Goal: Transaction & Acquisition: Subscribe to service/newsletter

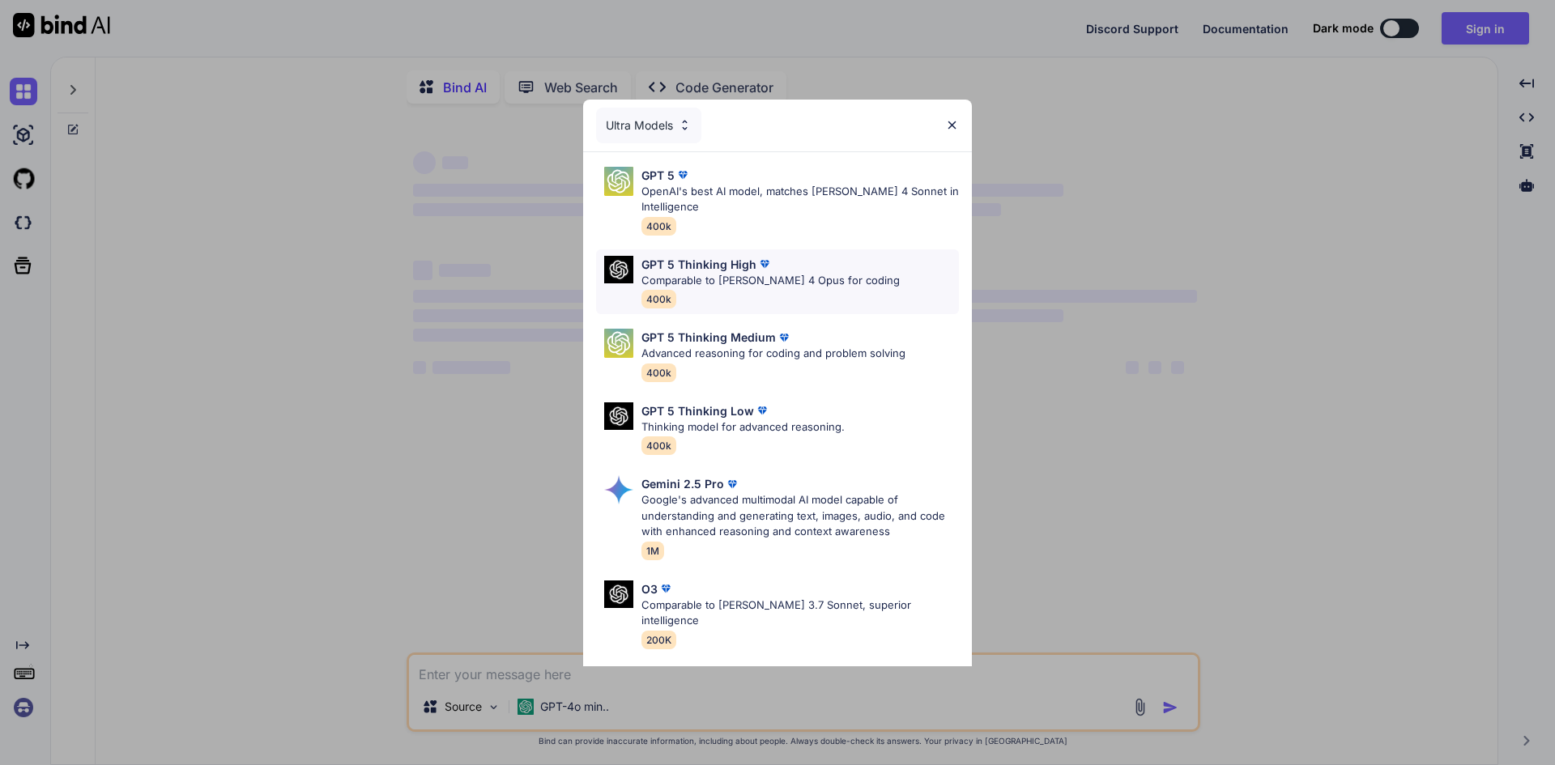
click at [751, 287] on p "Comparable to [PERSON_NAME] 4 Opus for coding" at bounding box center [770, 281] width 258 height 16
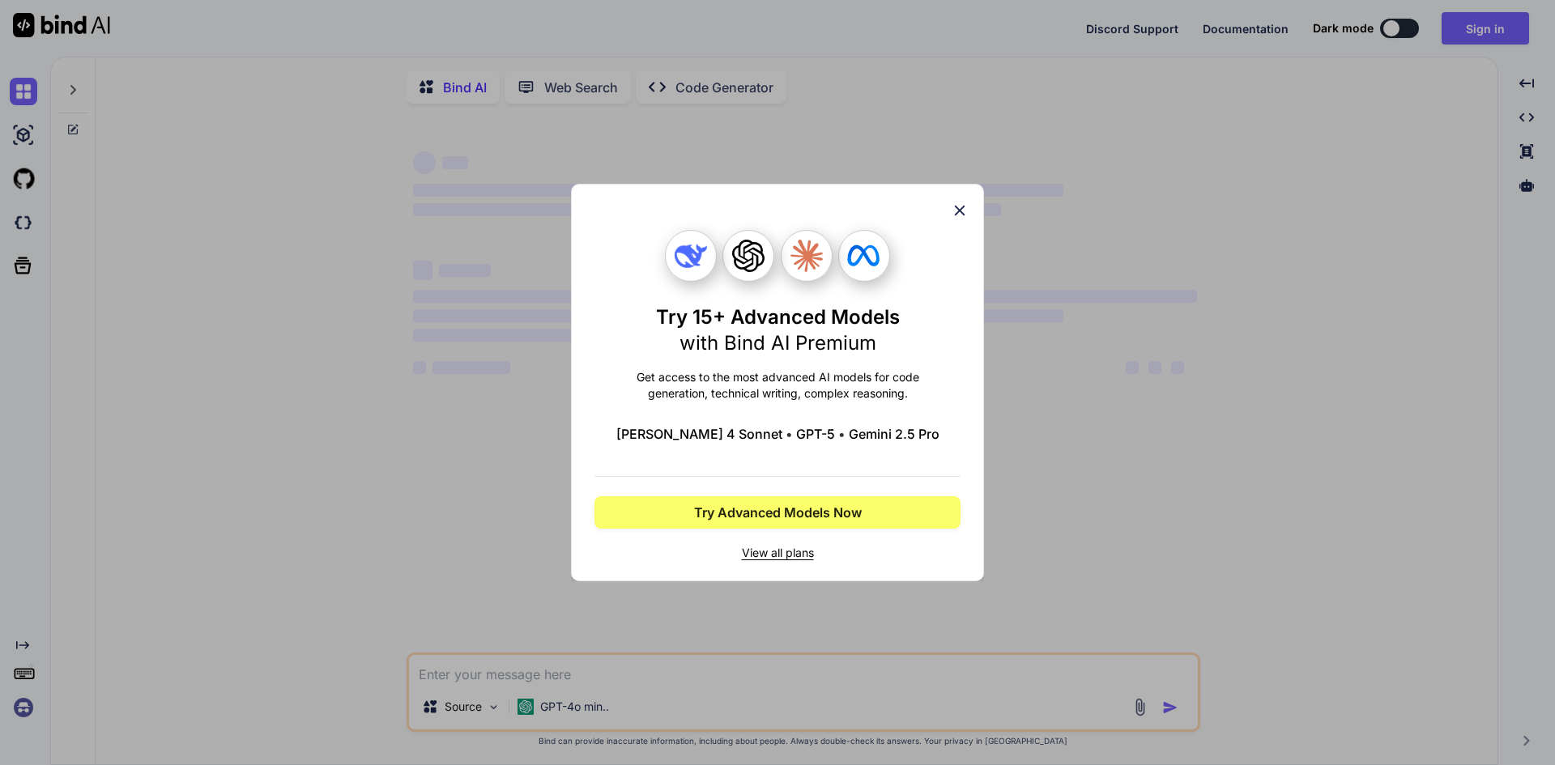
click at [965, 211] on icon at bounding box center [960, 211] width 18 height 18
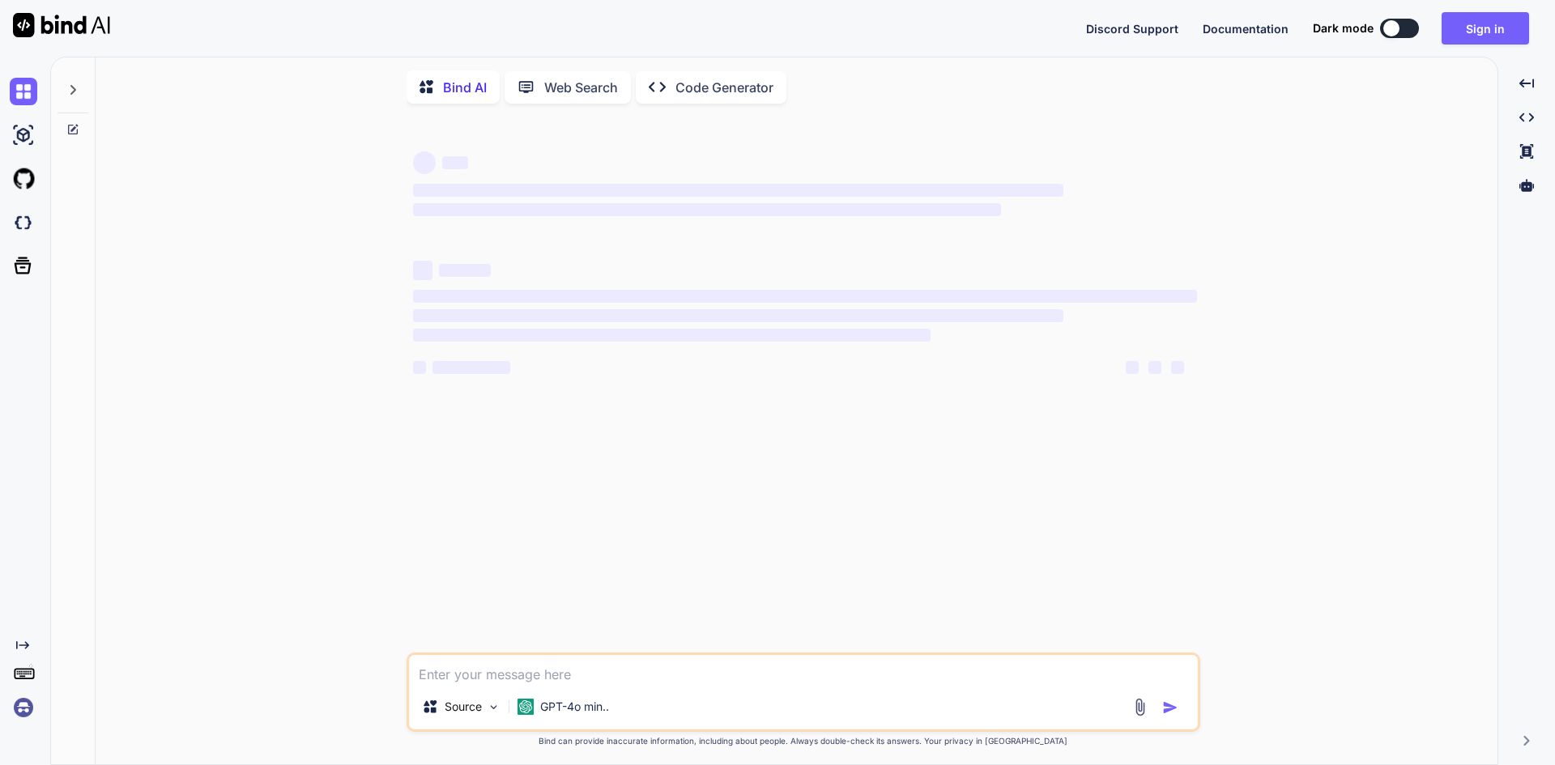
click at [535, 92] on icon at bounding box center [530, 87] width 27 height 17
click at [693, 91] on p "Code Generator" at bounding box center [724, 87] width 98 height 19
click at [459, 87] on p "Bind AI" at bounding box center [465, 87] width 44 height 19
click at [532, 682] on textarea at bounding box center [803, 669] width 789 height 29
click at [605, 715] on p "GPT-4o min.." at bounding box center [574, 707] width 69 height 16
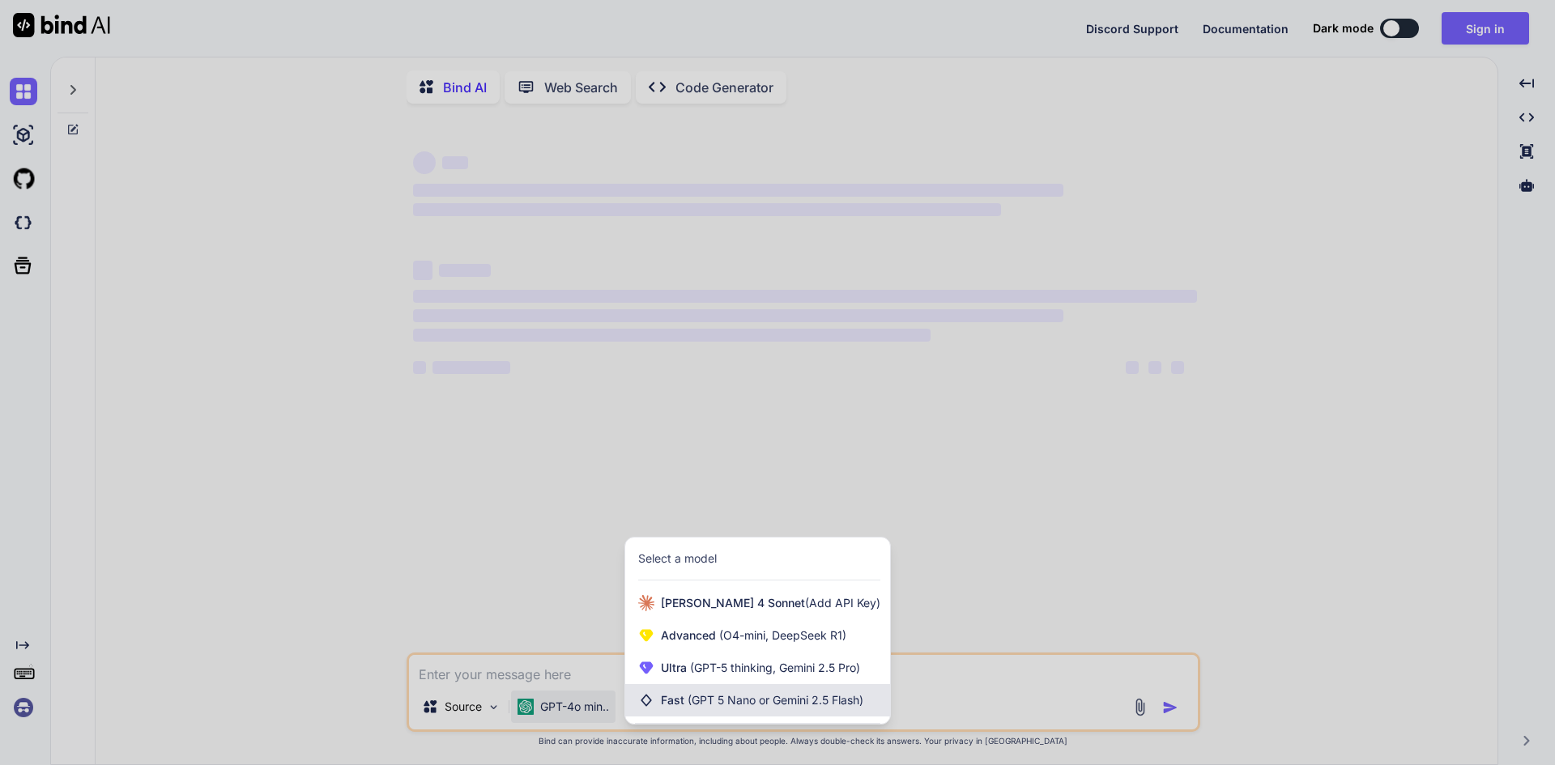
click at [846, 703] on span "(GPT 5 Nano or Gemini 2.5 Flash)" at bounding box center [776, 700] width 176 height 14
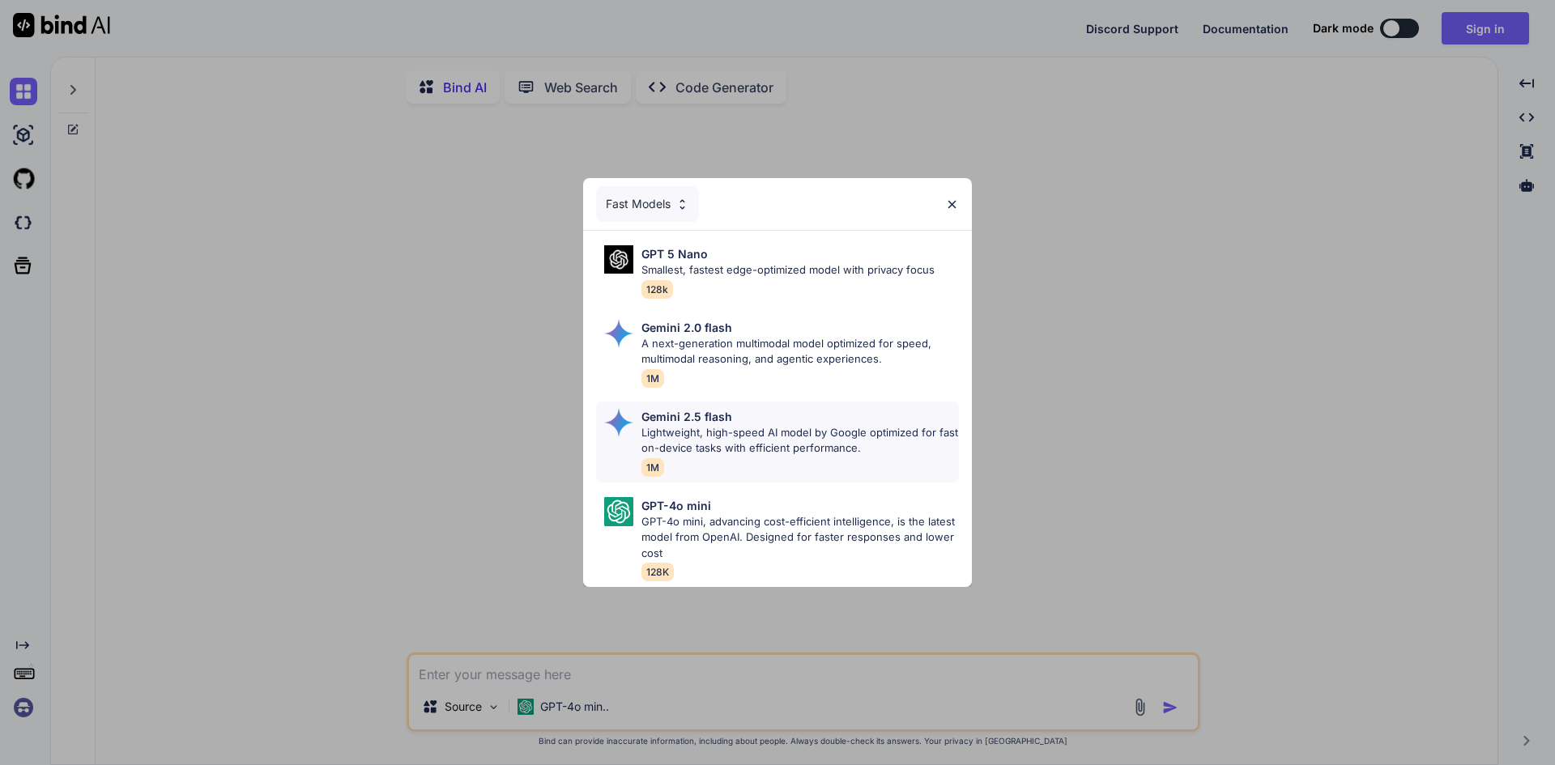
click at [755, 445] on p "Lightweight, high-speed AI model by Google optimized for fast on-device tasks w…" at bounding box center [799, 441] width 317 height 32
type textarea "x"
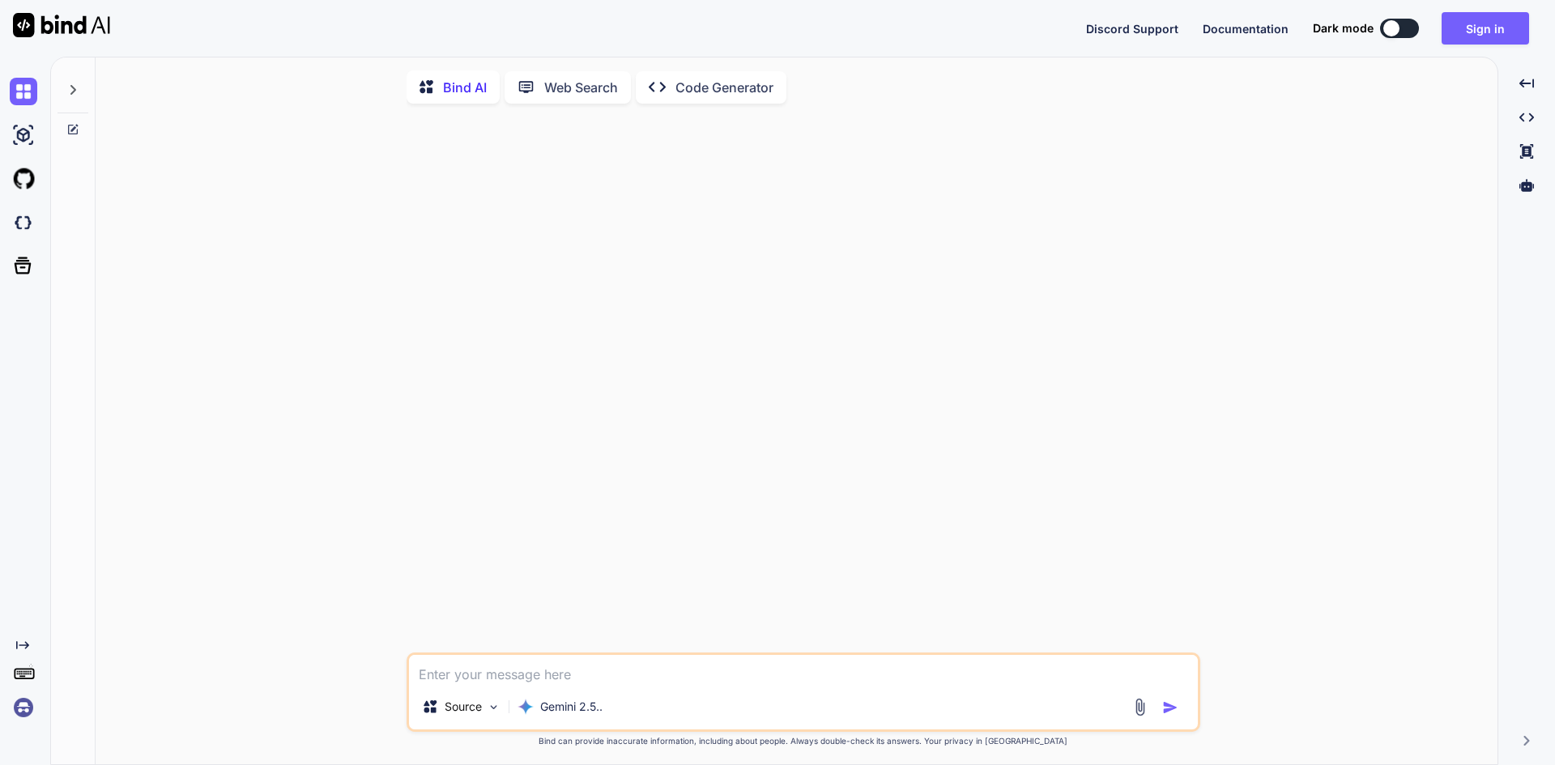
click at [73, 91] on icon at bounding box center [72, 89] width 13 height 13
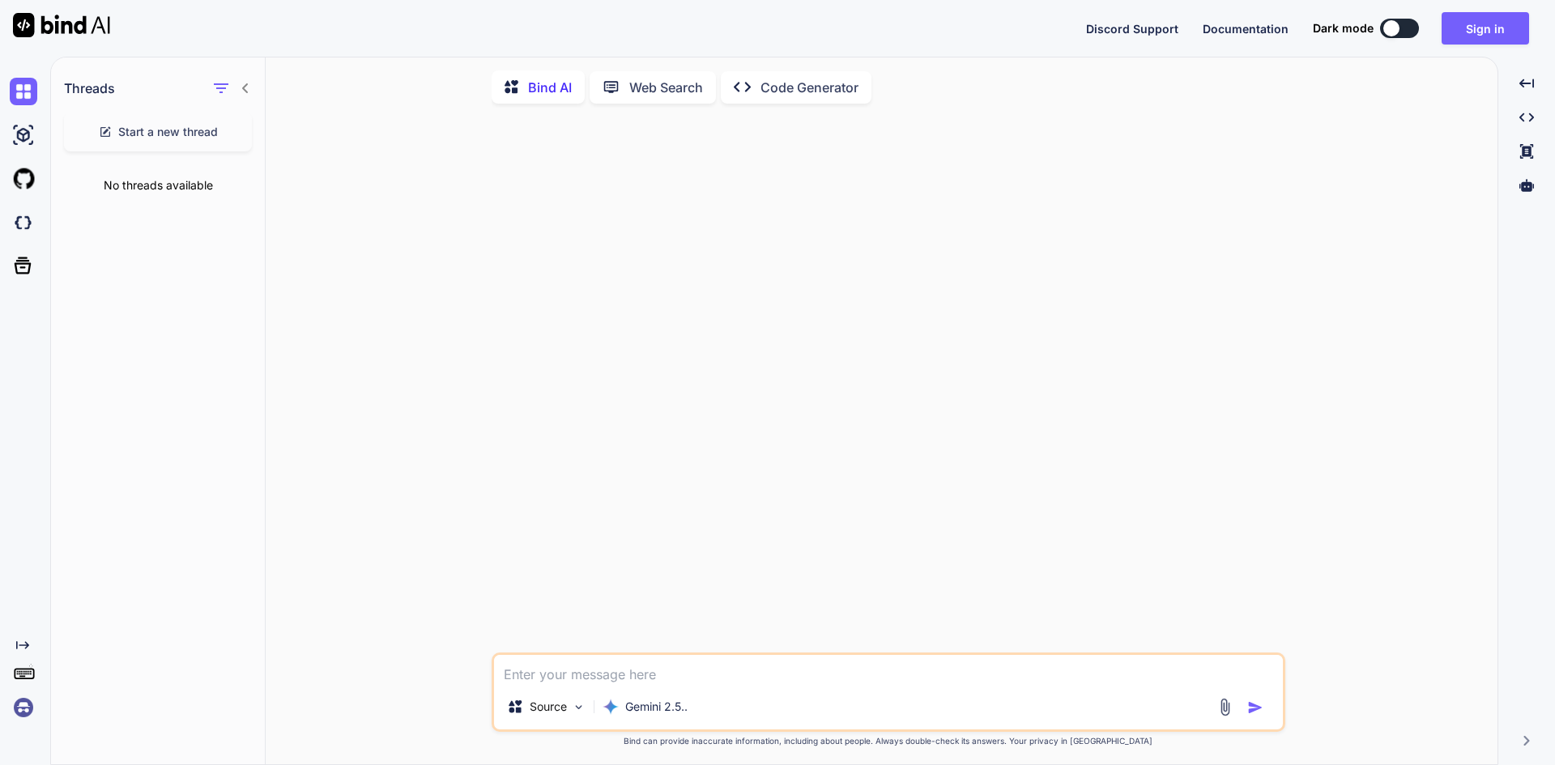
click at [250, 89] on icon at bounding box center [245, 88] width 13 height 13
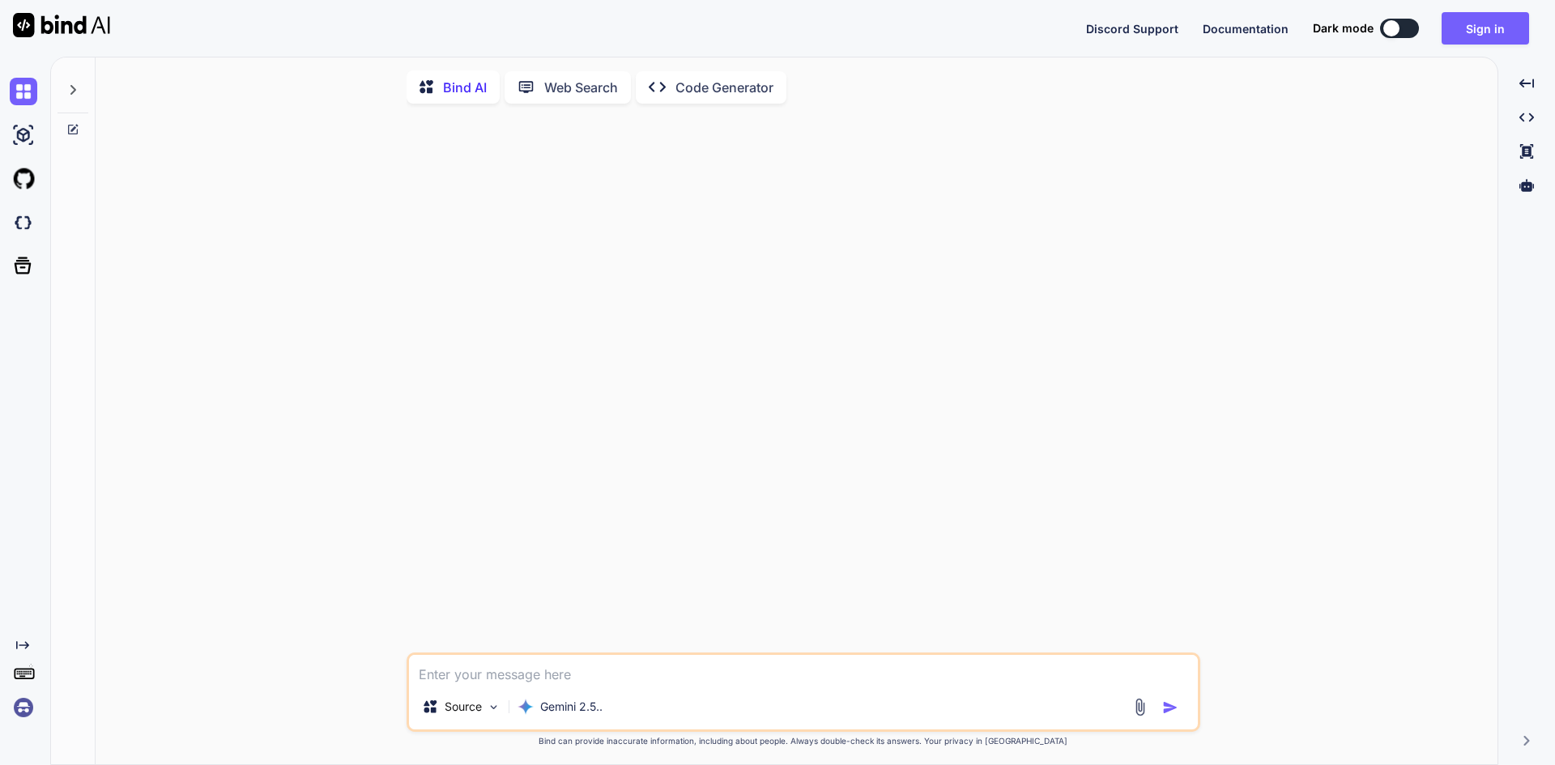
click at [501, 672] on textarea at bounding box center [803, 669] width 789 height 29
type textarea "h"
type textarea "x"
type textarea "hi"
type textarea "x"
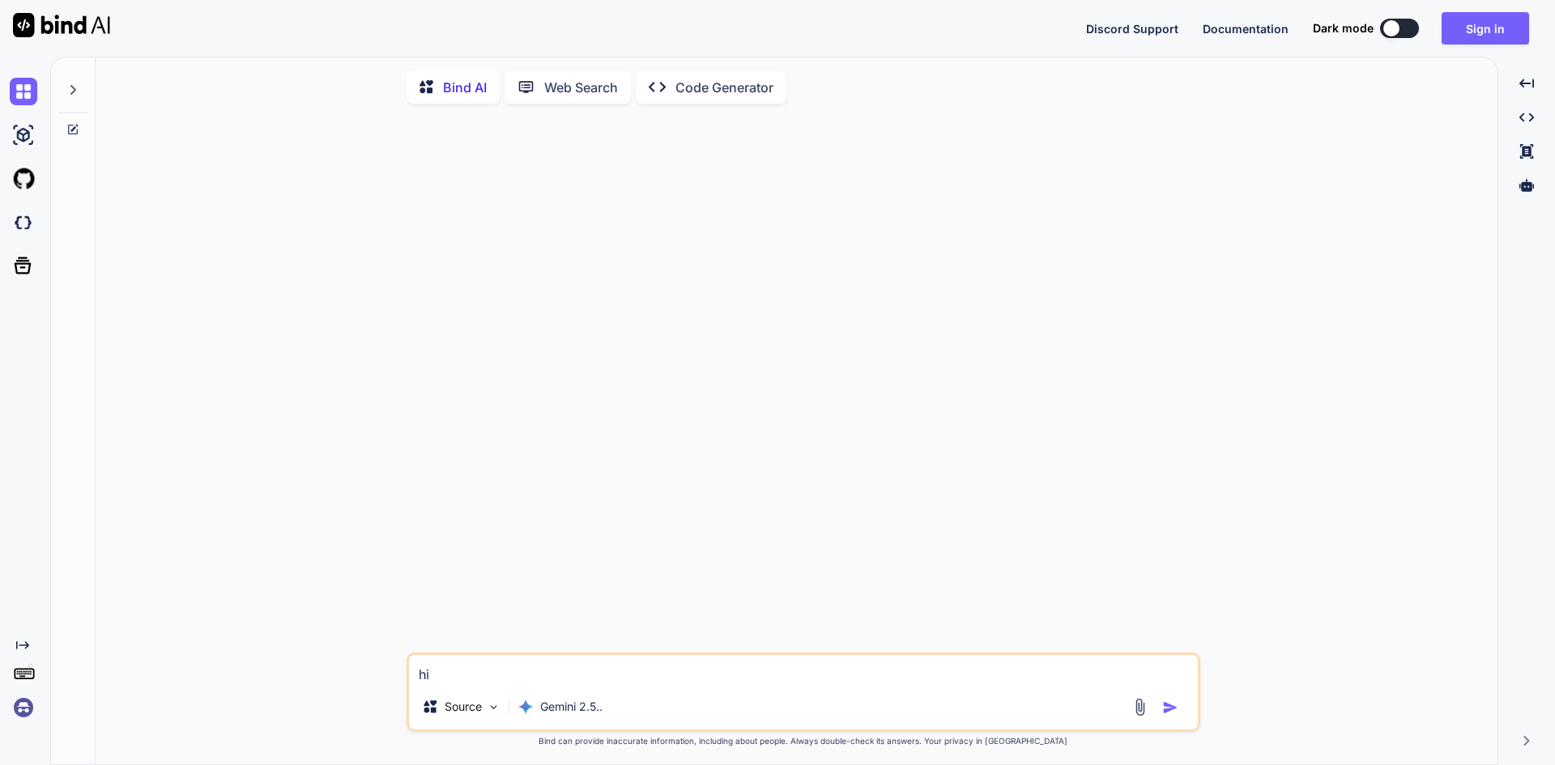
type textarea "hi"
type textarea "x"
type textarea "hi"
type textarea "x"
type textarea "h"
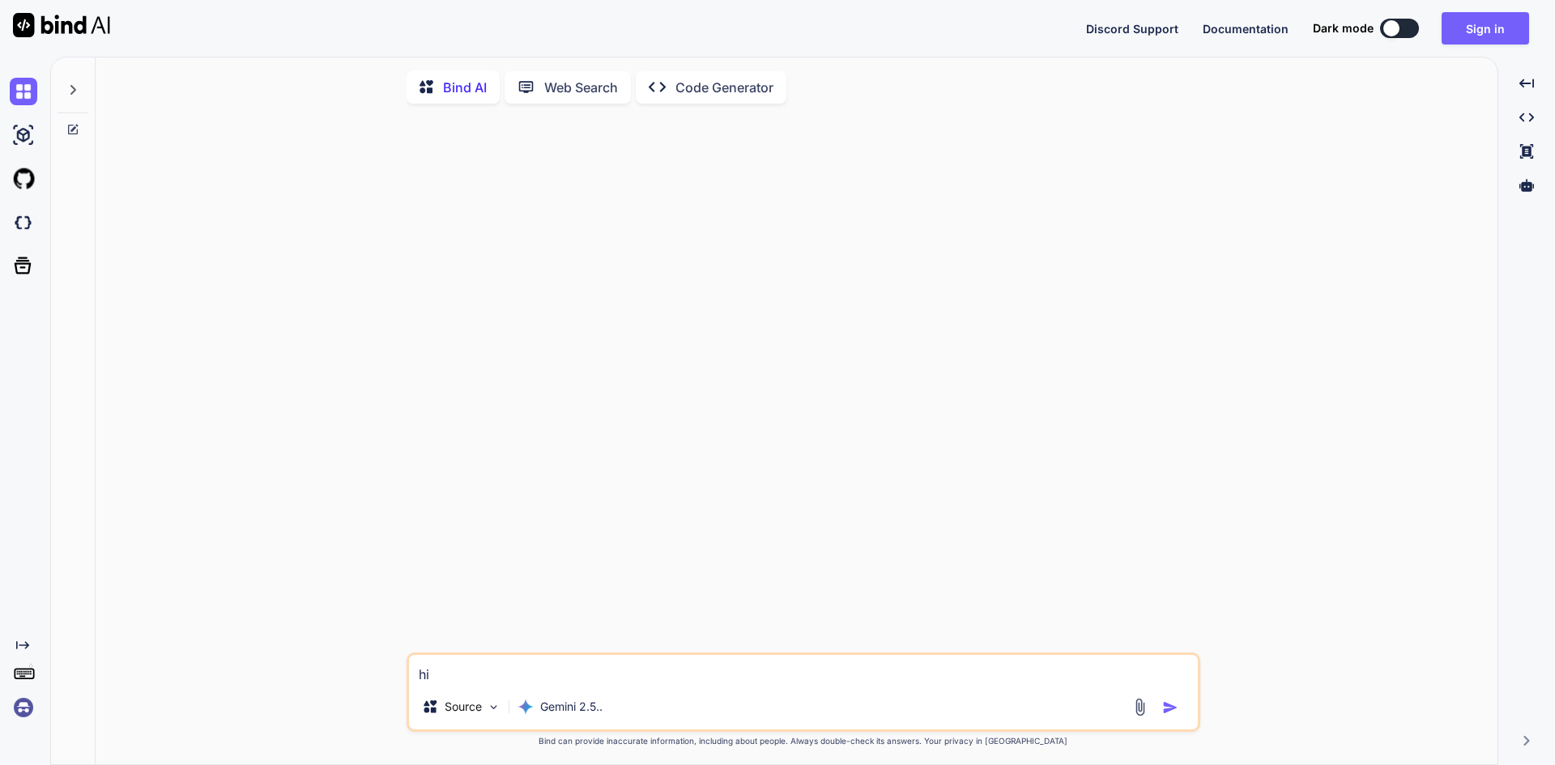
type textarea "x"
type textarea "H"
type textarea "x"
type textarea "Hi"
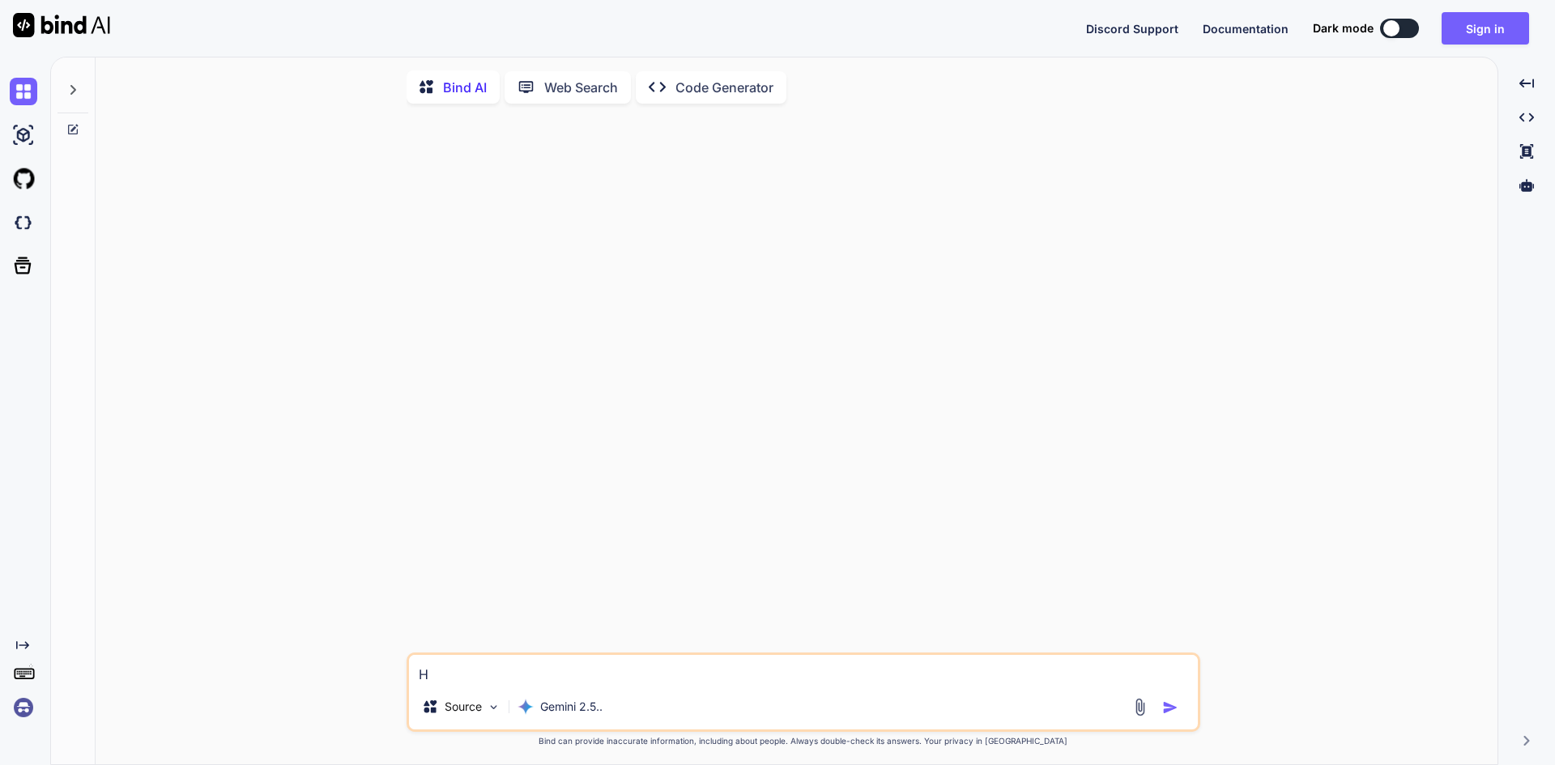
type textarea "x"
type textarea "Hi"
type textarea "x"
type textarea "Hi e"
type textarea "x"
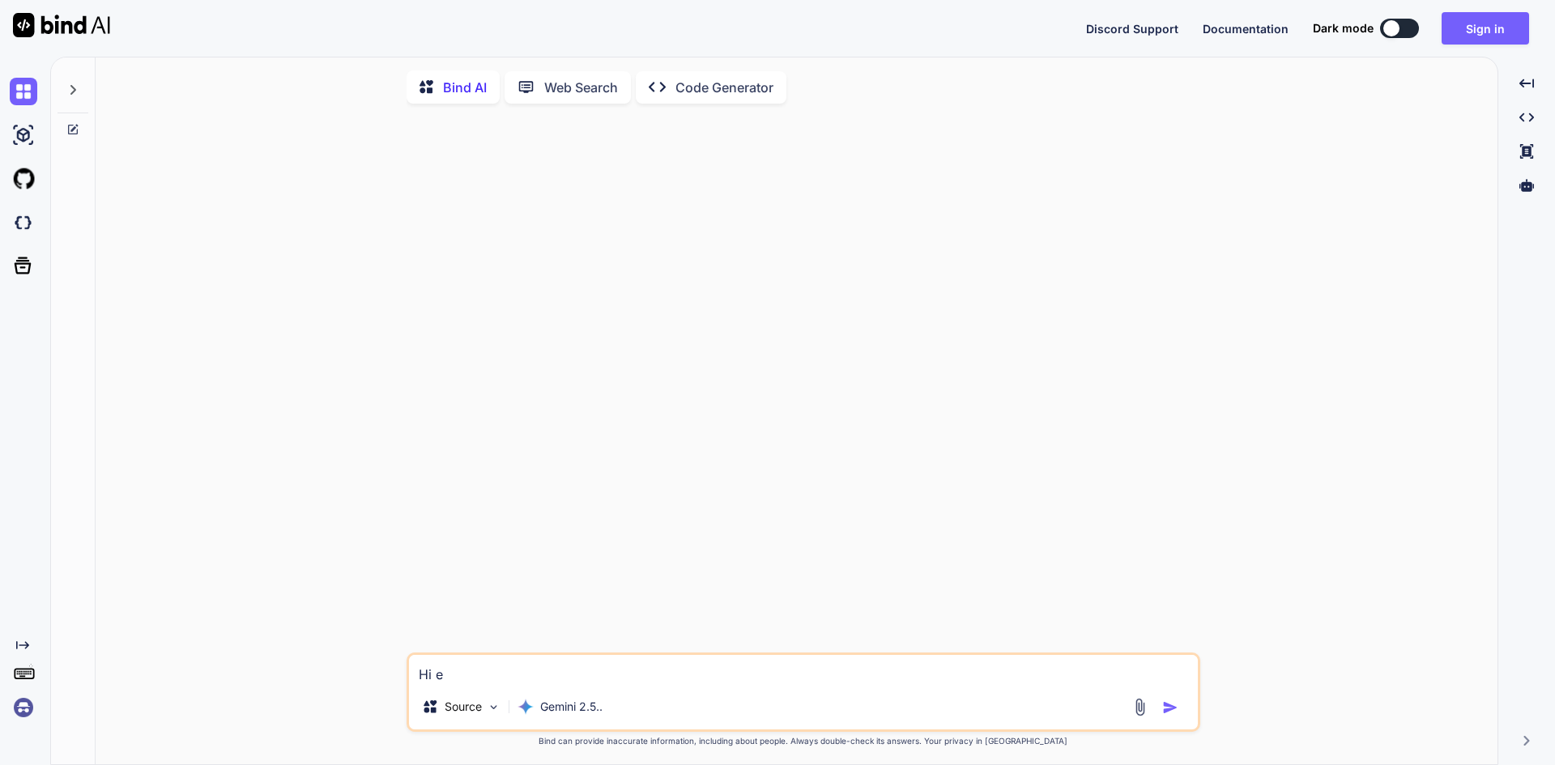
type textarea "Hi ey"
type textarea "x"
type textarea "Hi eye"
type textarea "x"
type textarea "Hi eyer"
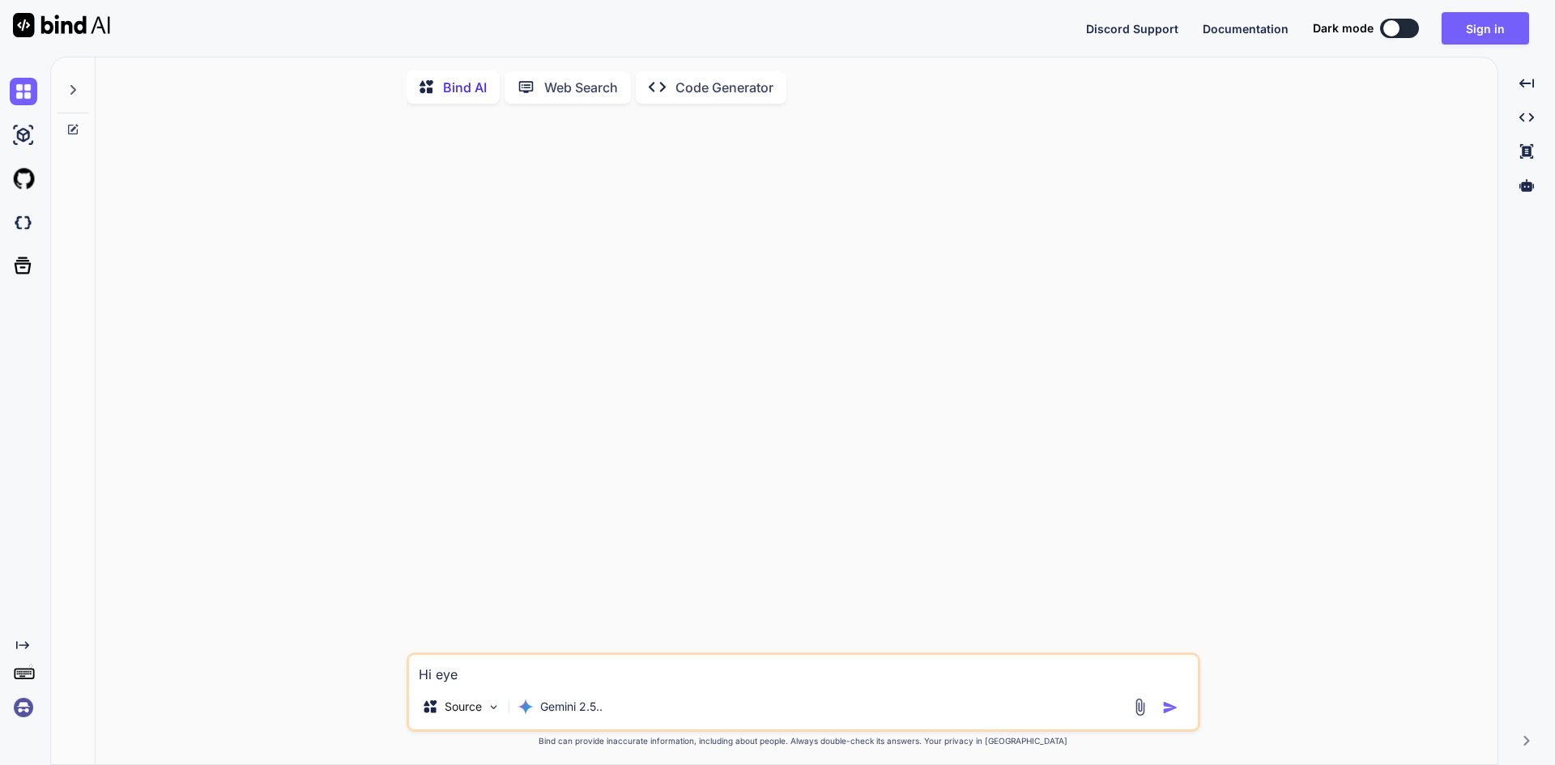
type textarea "x"
type textarea "Hi eye"
type textarea "x"
type textarea "Hi eyey"
type textarea "x"
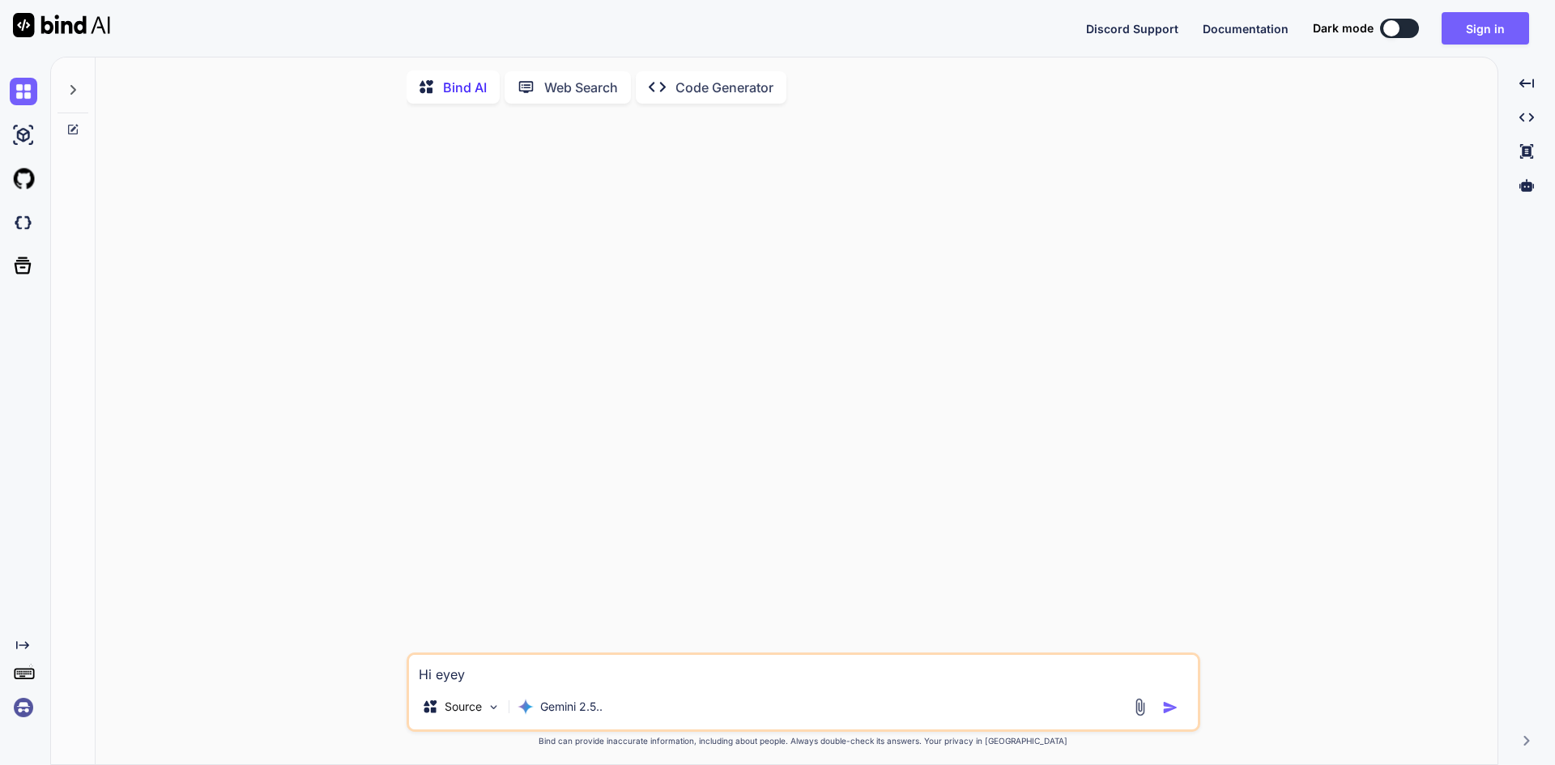
type textarea "Hi eyeyo"
type textarea "x"
type textarea "Hi eyey"
type textarea "x"
type textarea "Hi eye"
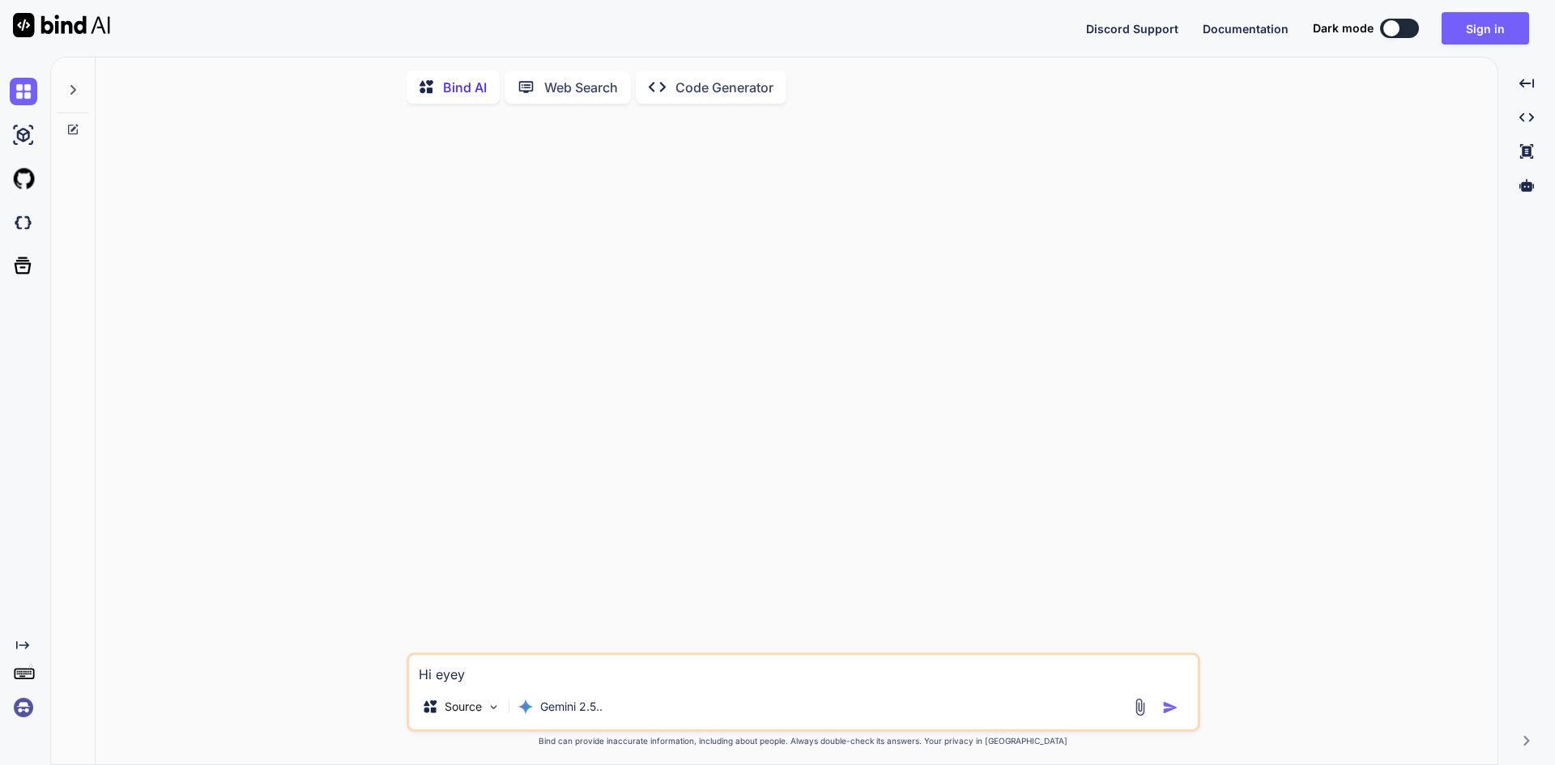
type textarea "x"
type textarea "Hi ey"
type textarea "x"
type textarea "Hi e"
type textarea "x"
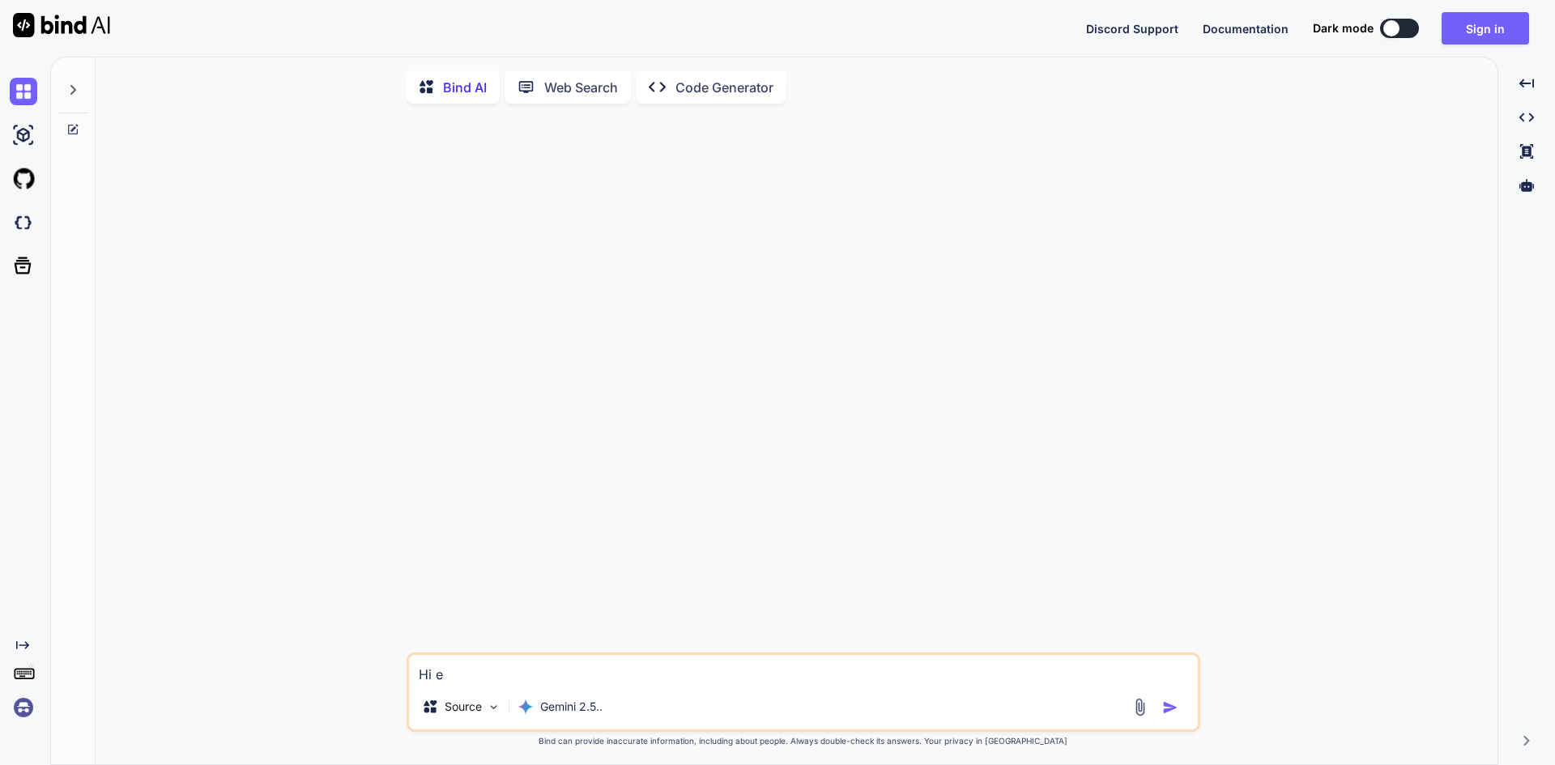
type textarea "Hi"
type textarea "x"
type textarea "Hi e"
type textarea "x"
type textarea "Hi ev"
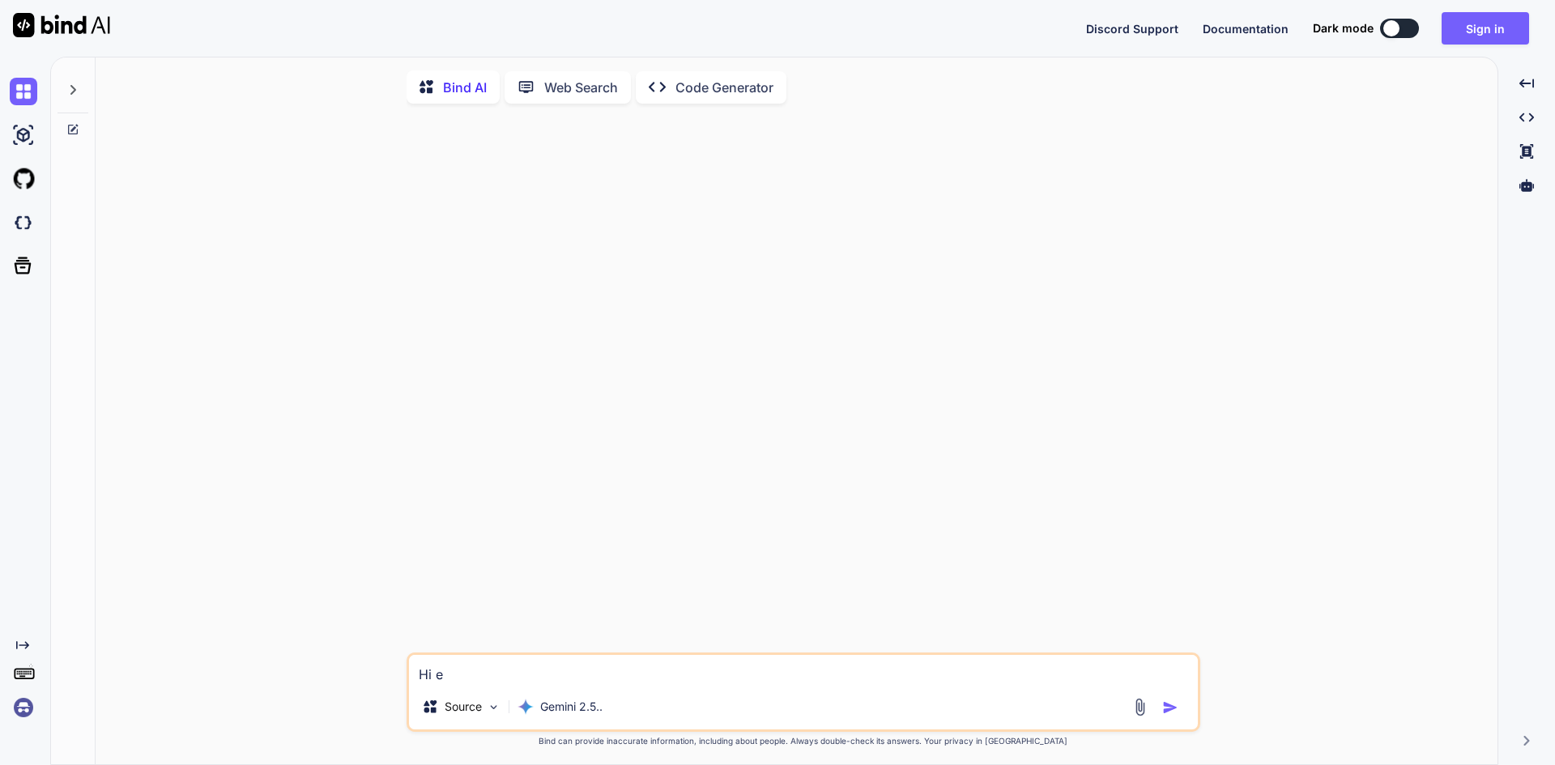
type textarea "x"
type textarea "Hi eve"
type textarea "x"
type textarea "Hi ever"
type textarea "x"
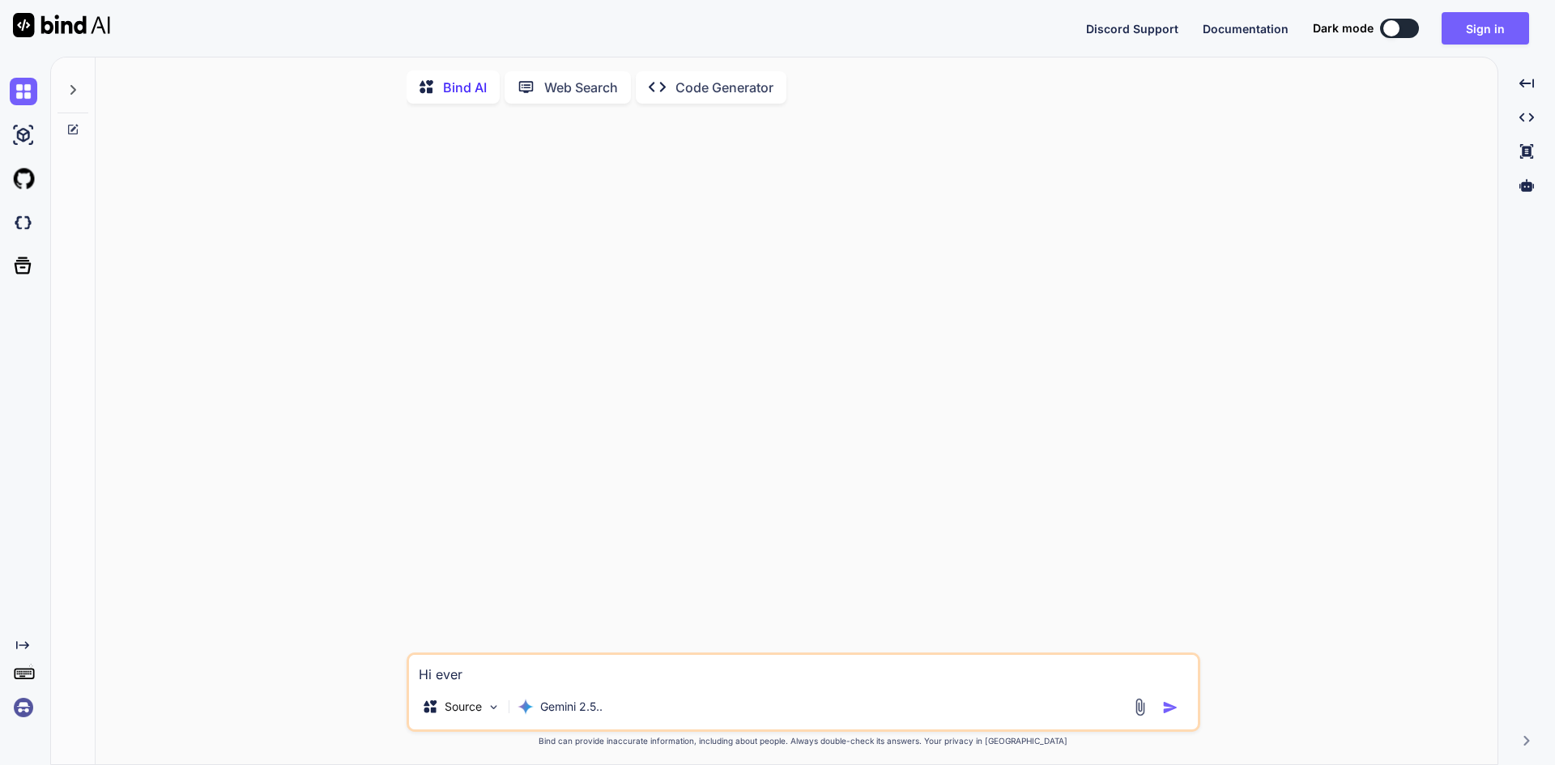
type textarea "Hi every"
type textarea "x"
type textarea "Hi everyo"
type textarea "x"
type textarea "Hi everyon"
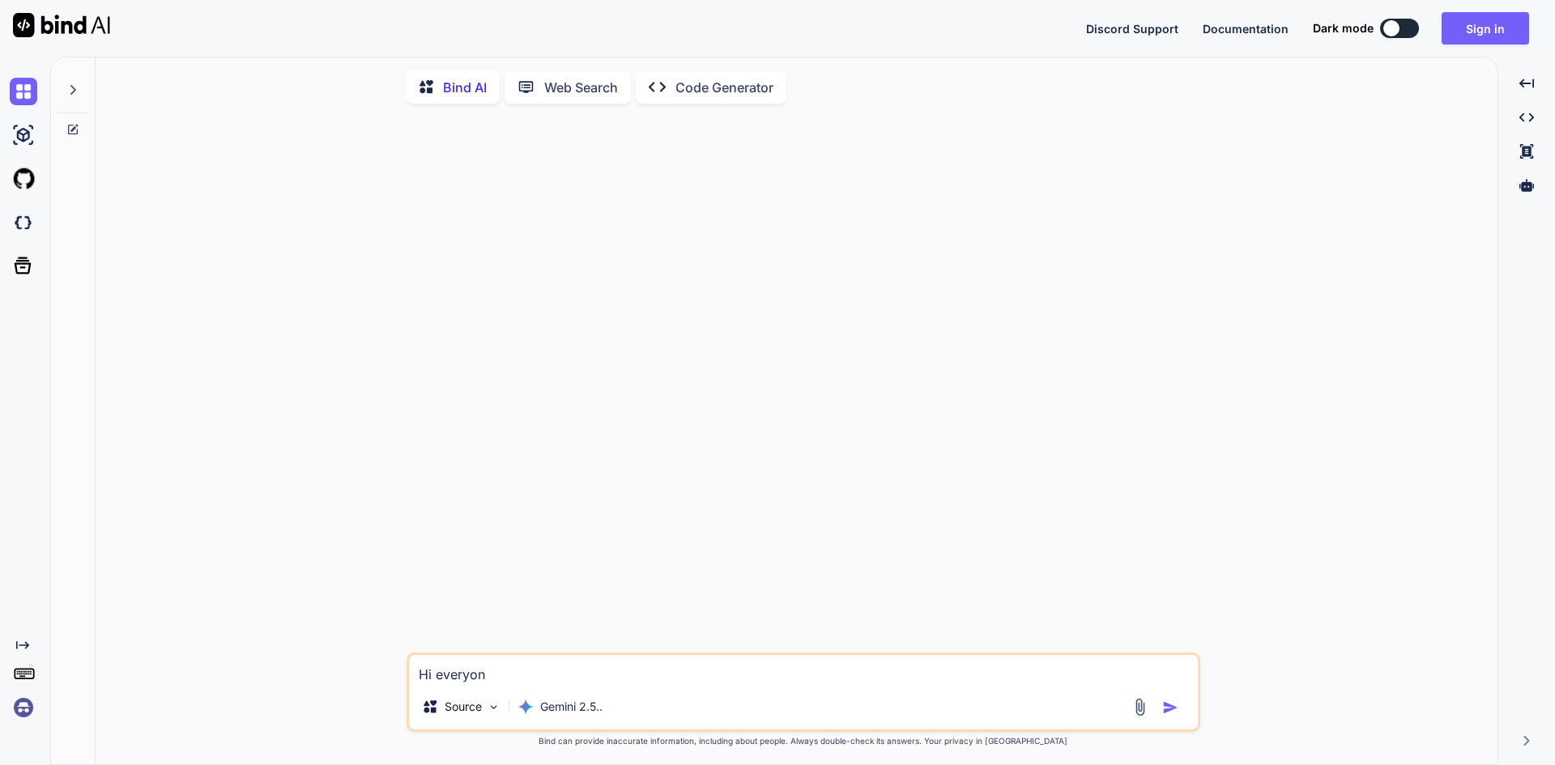
type textarea "x"
type textarea "Hi everyone"
type textarea "x"
type textarea "Hi everyon"
type textarea "x"
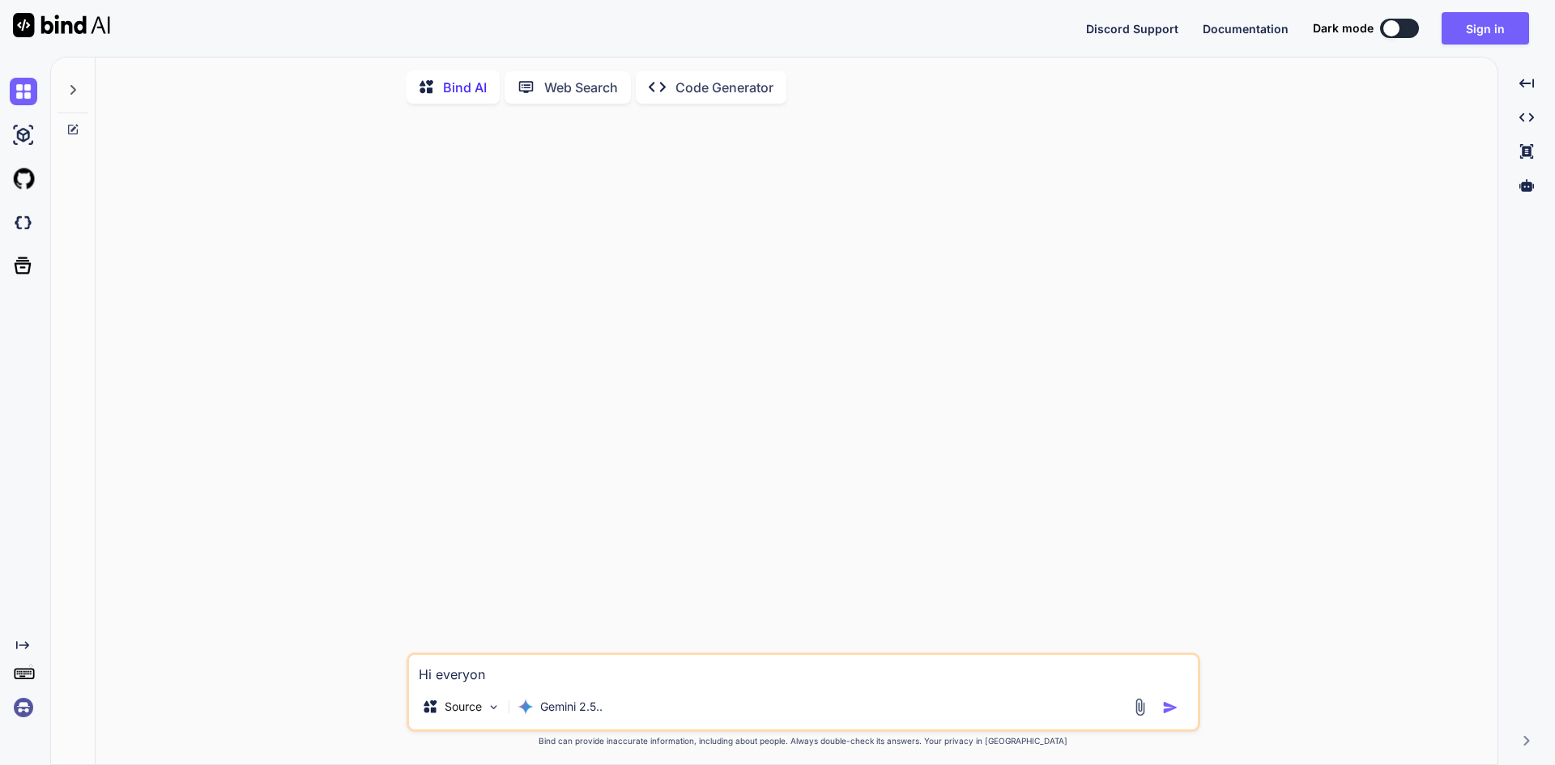
type textarea "Hi everyo"
type textarea "x"
type textarea "Hi everyon"
type textarea "x"
type textarea "Hi everyone"
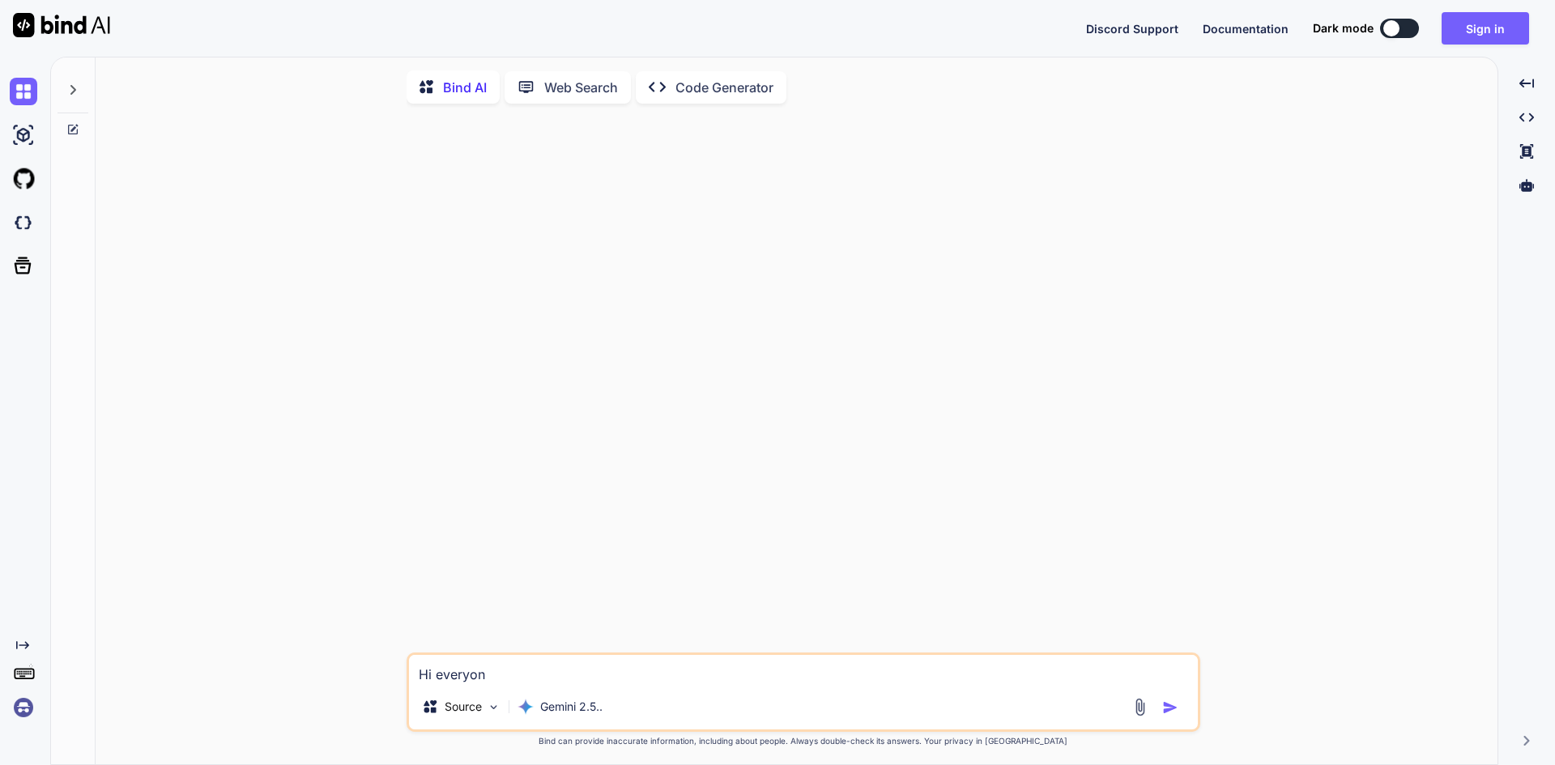
type textarea "x"
type textarea "Hi everyone"
click at [1173, 716] on img "button" at bounding box center [1170, 708] width 16 height 16
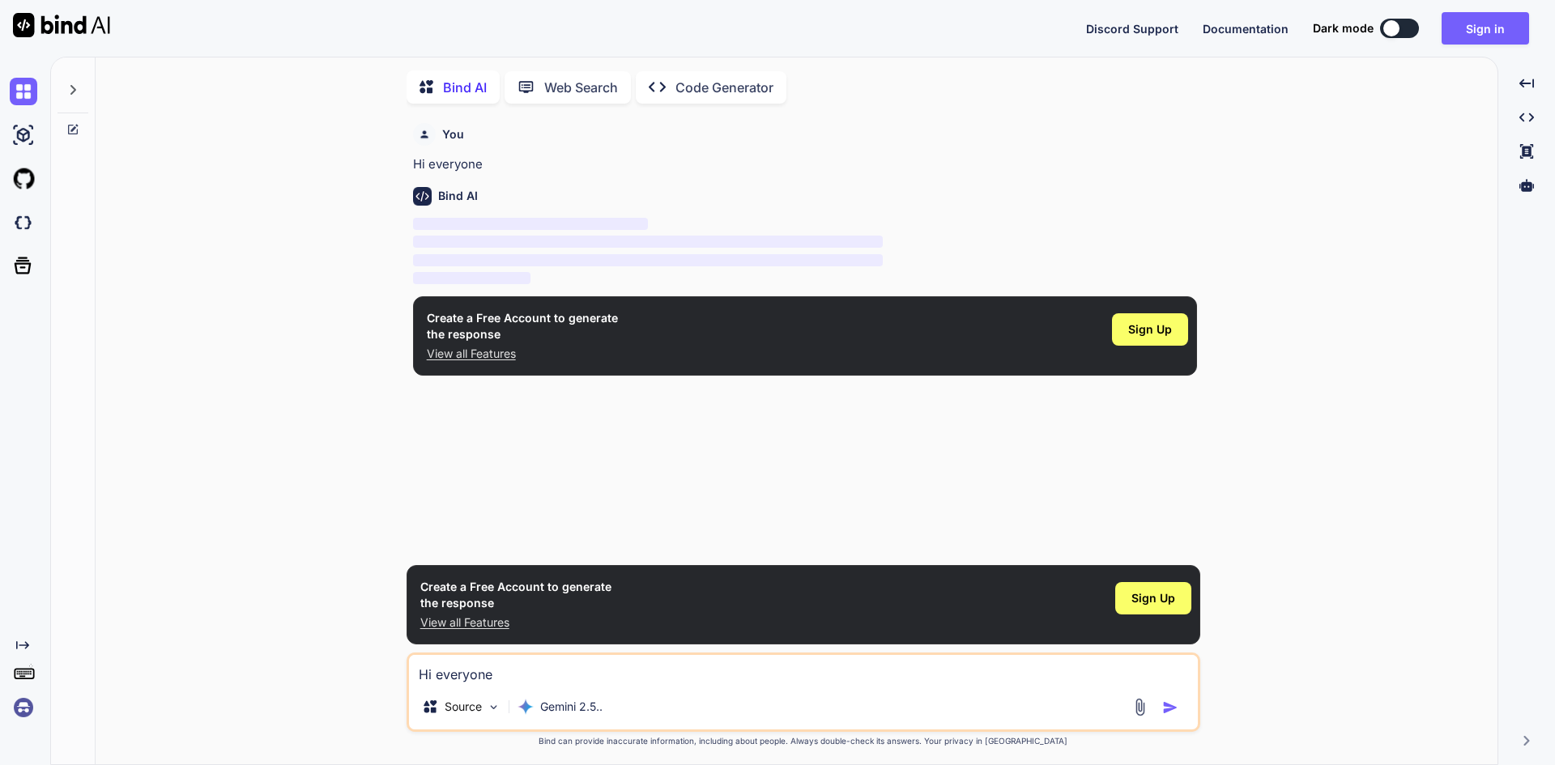
scroll to position [6, 0]
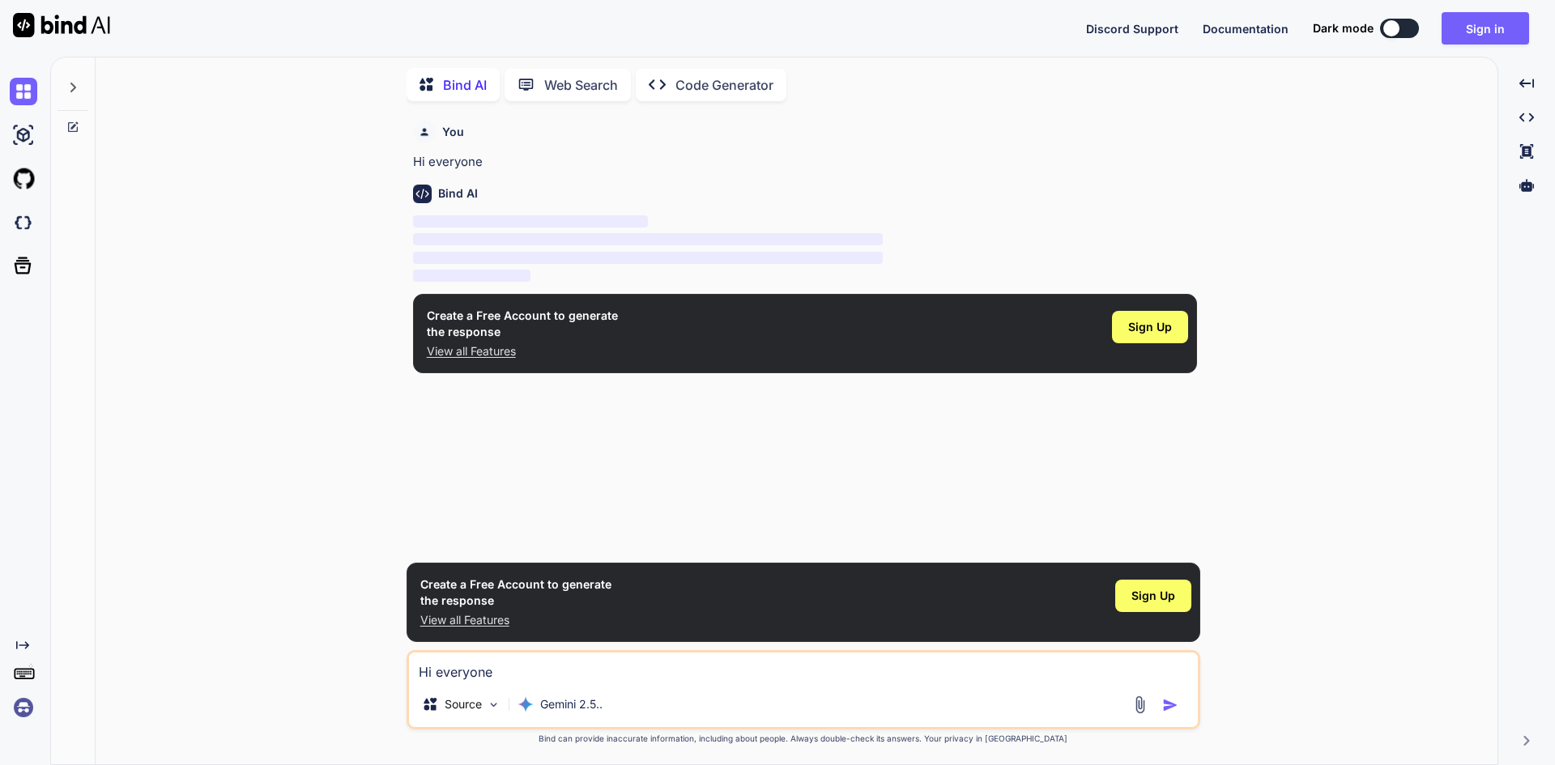
click at [1407, 30] on button at bounding box center [1399, 28] width 39 height 19
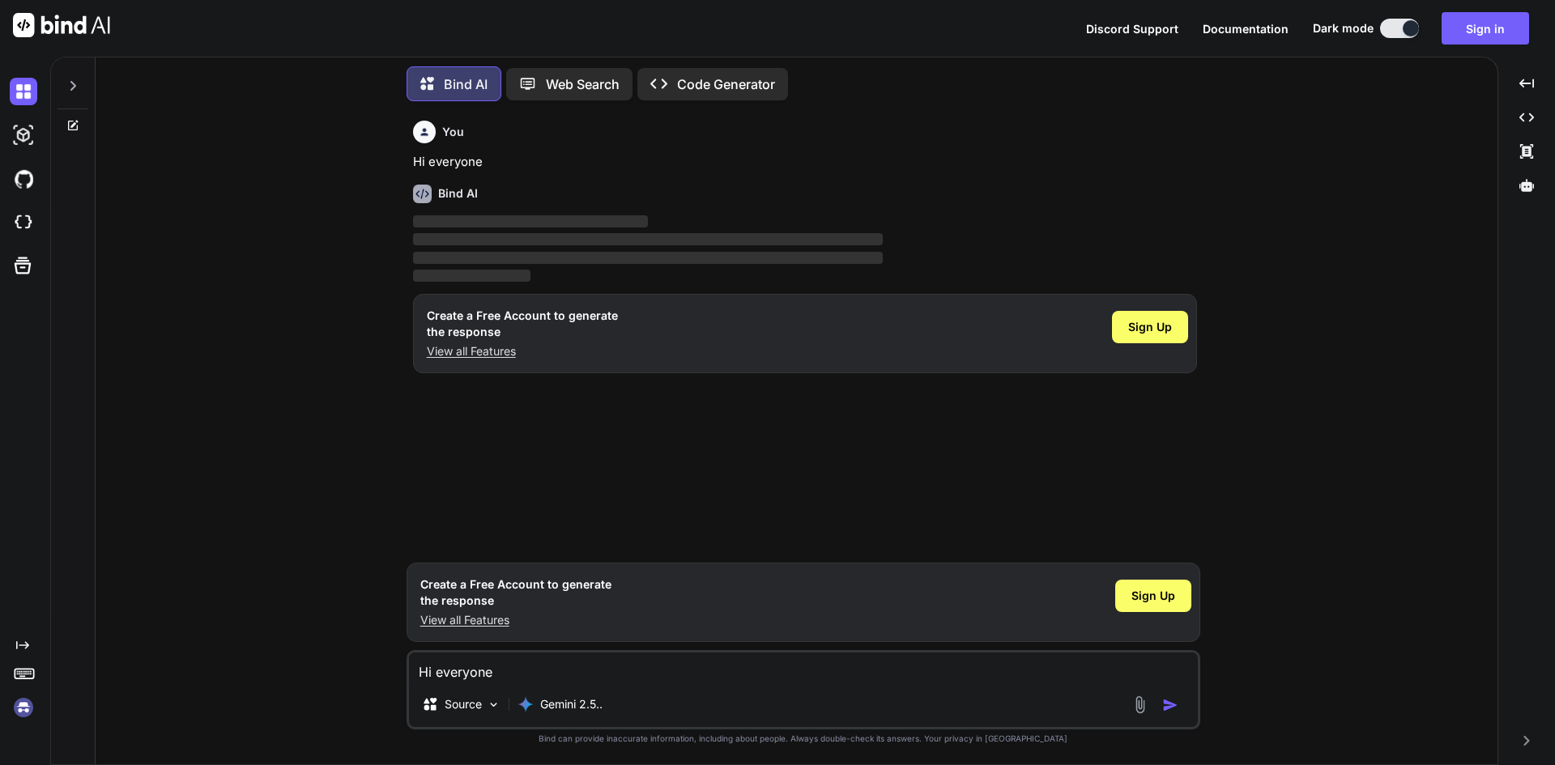
click at [1407, 30] on div at bounding box center [1411, 28] width 16 height 16
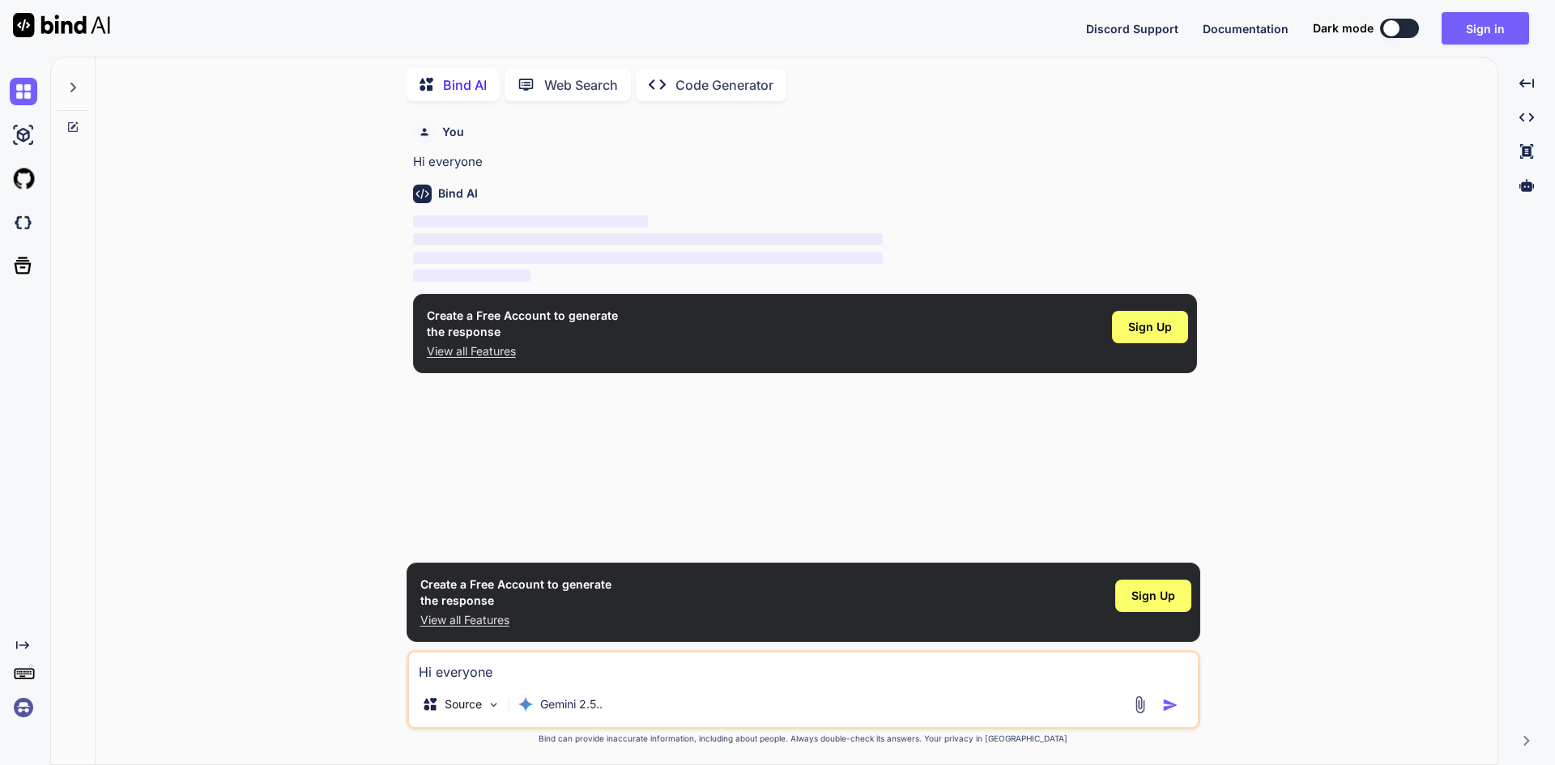
click at [1407, 30] on button at bounding box center [1399, 28] width 39 height 19
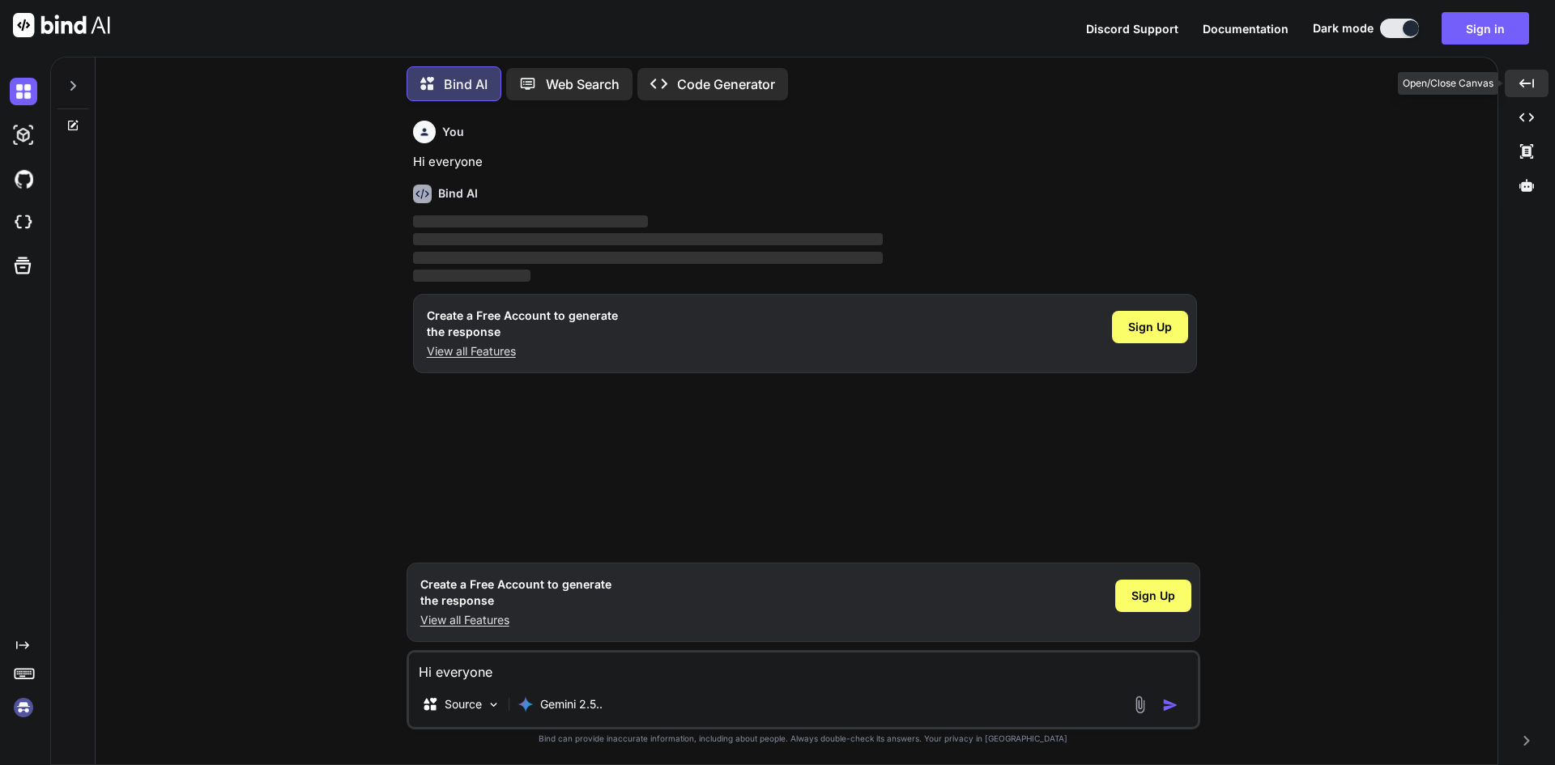
click at [1525, 93] on div "Created with Pixso." at bounding box center [1527, 84] width 44 height 28
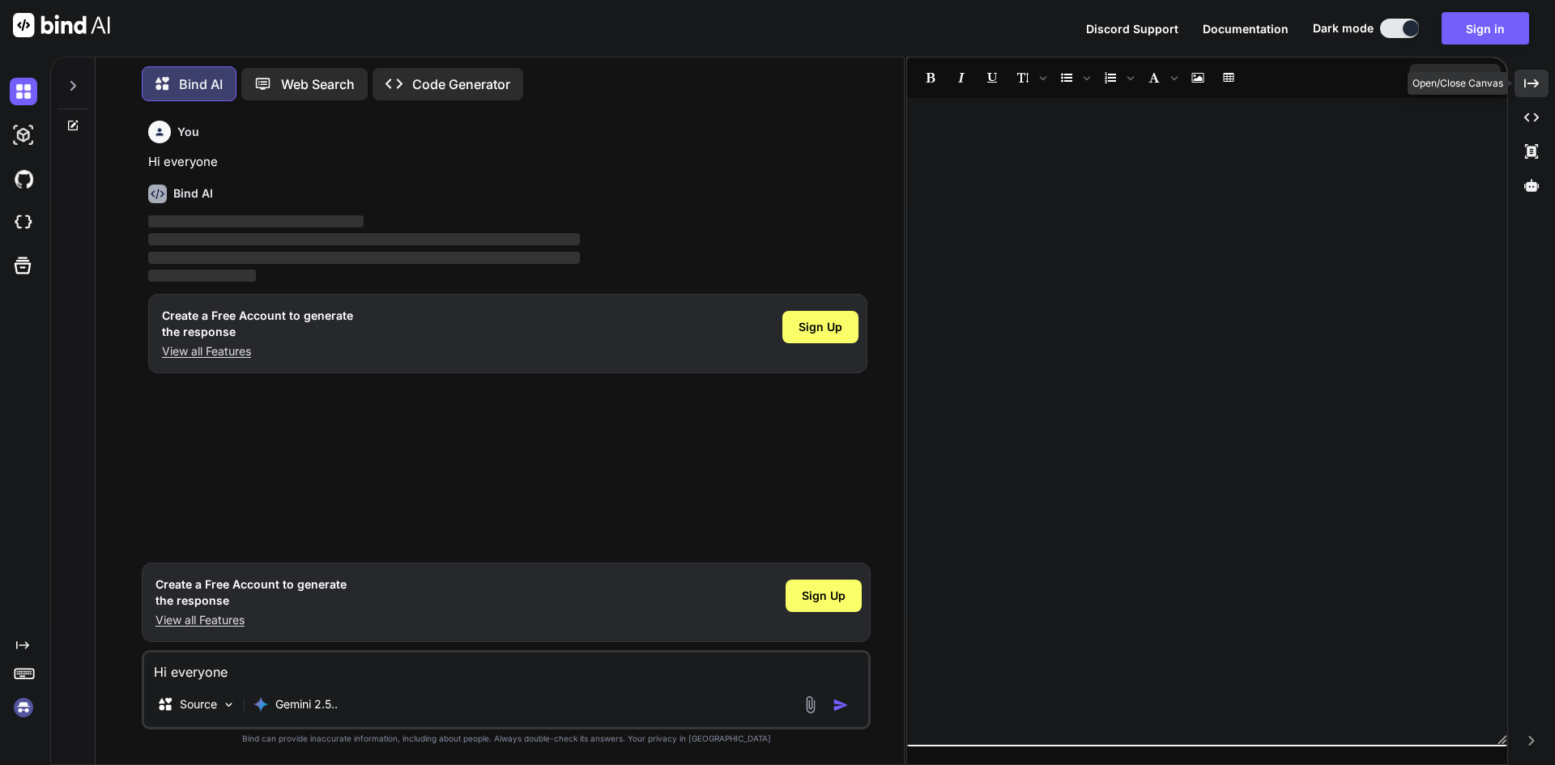
click at [1528, 89] on icon "Created with Pixso." at bounding box center [1531, 83] width 15 height 15
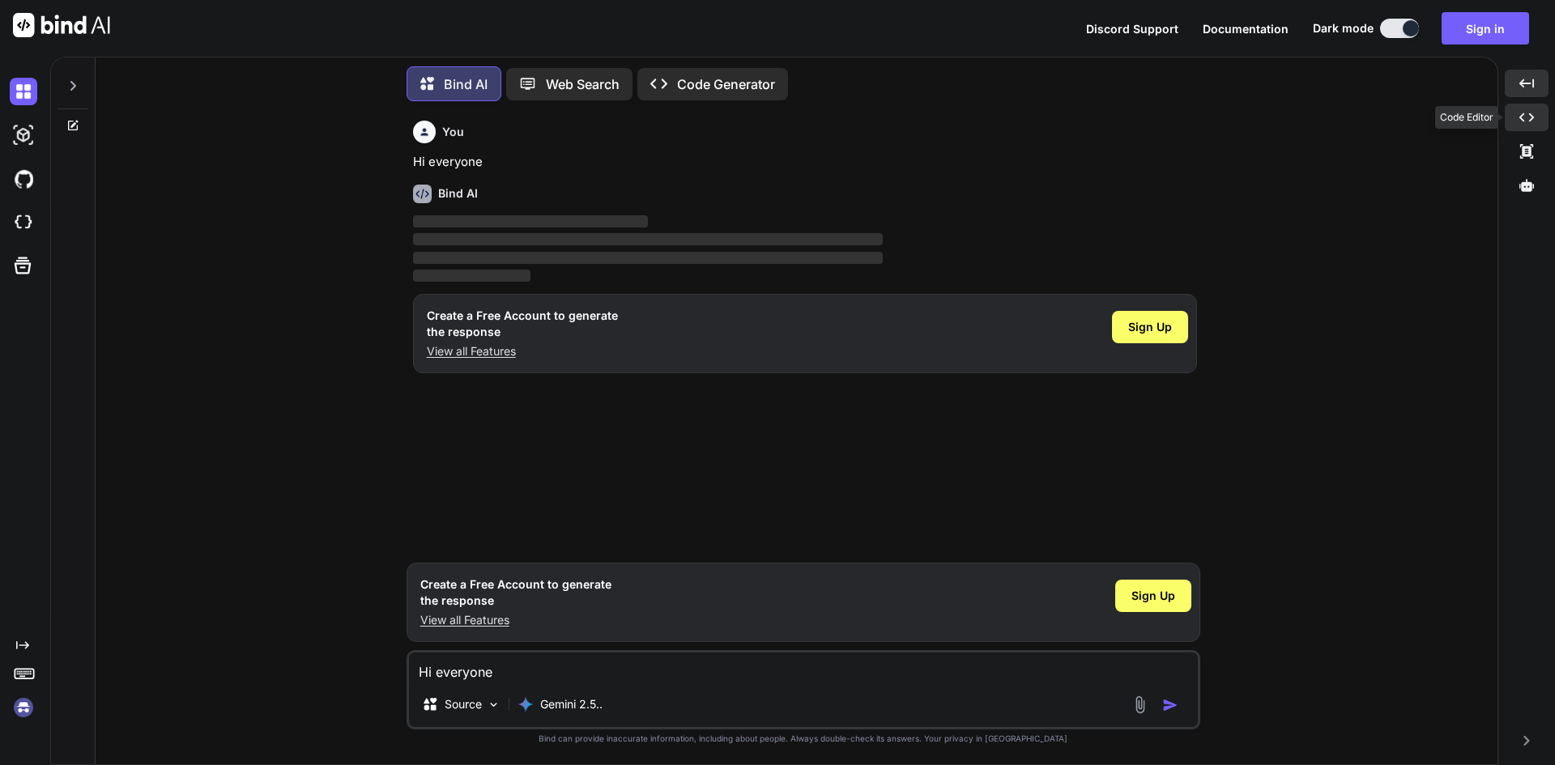
click at [1534, 124] on icon "Created with Pixso." at bounding box center [1526, 117] width 15 height 15
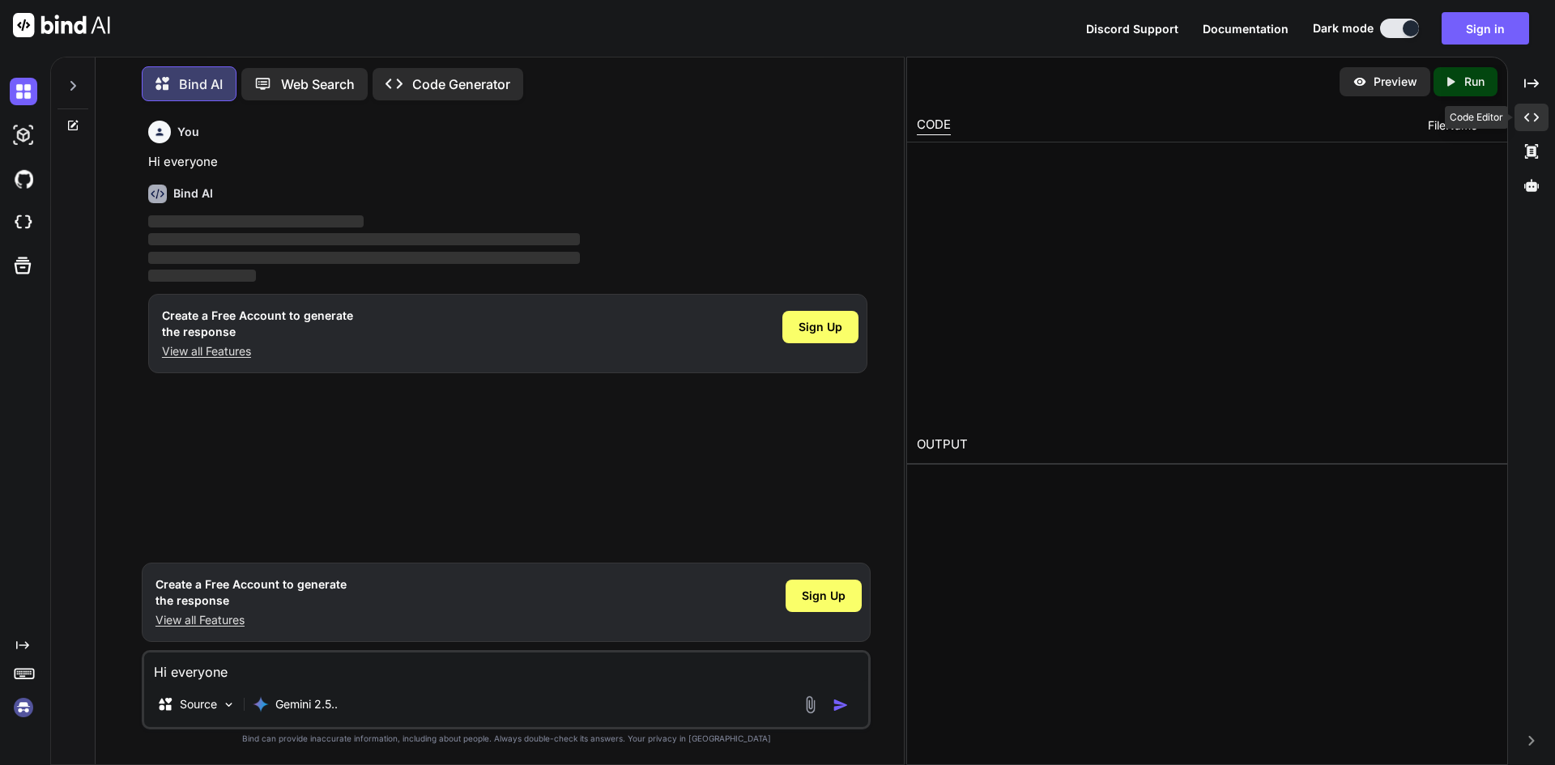
type textarea "x"
click at [1534, 124] on icon "Created with Pixso." at bounding box center [1531, 117] width 15 height 15
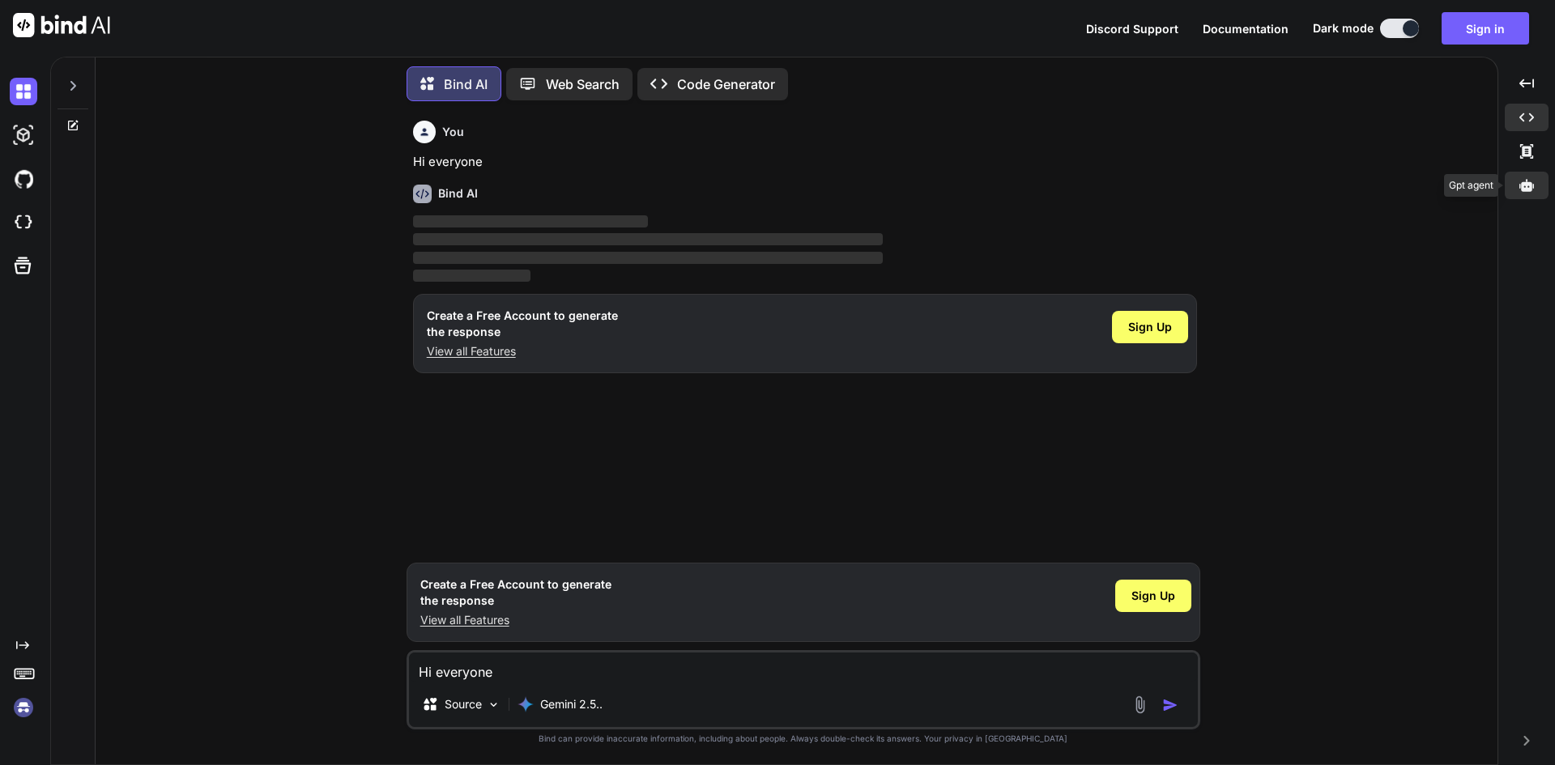
click at [1537, 175] on div at bounding box center [1527, 186] width 44 height 28
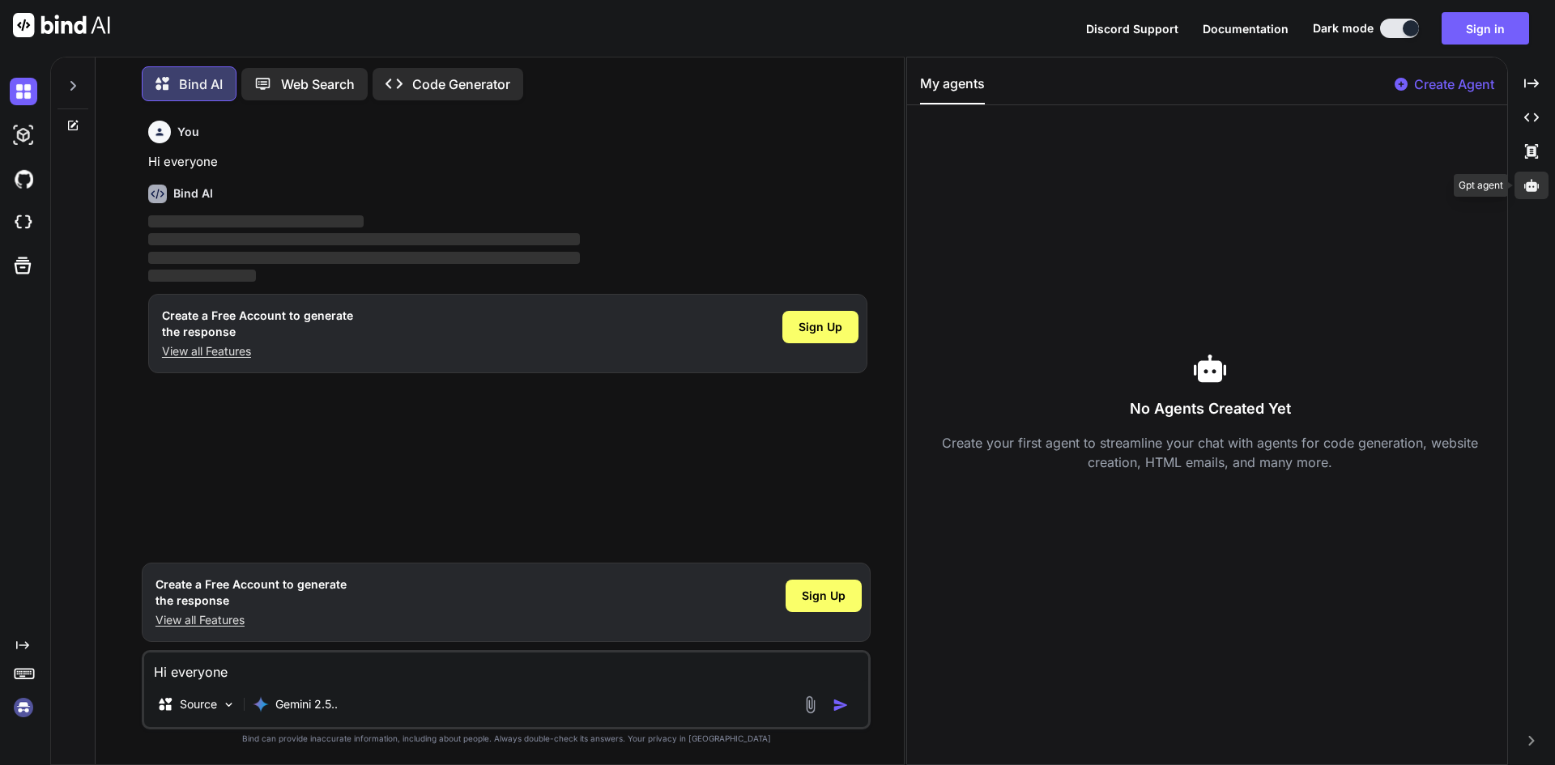
click at [1537, 175] on div at bounding box center [1531, 186] width 34 height 28
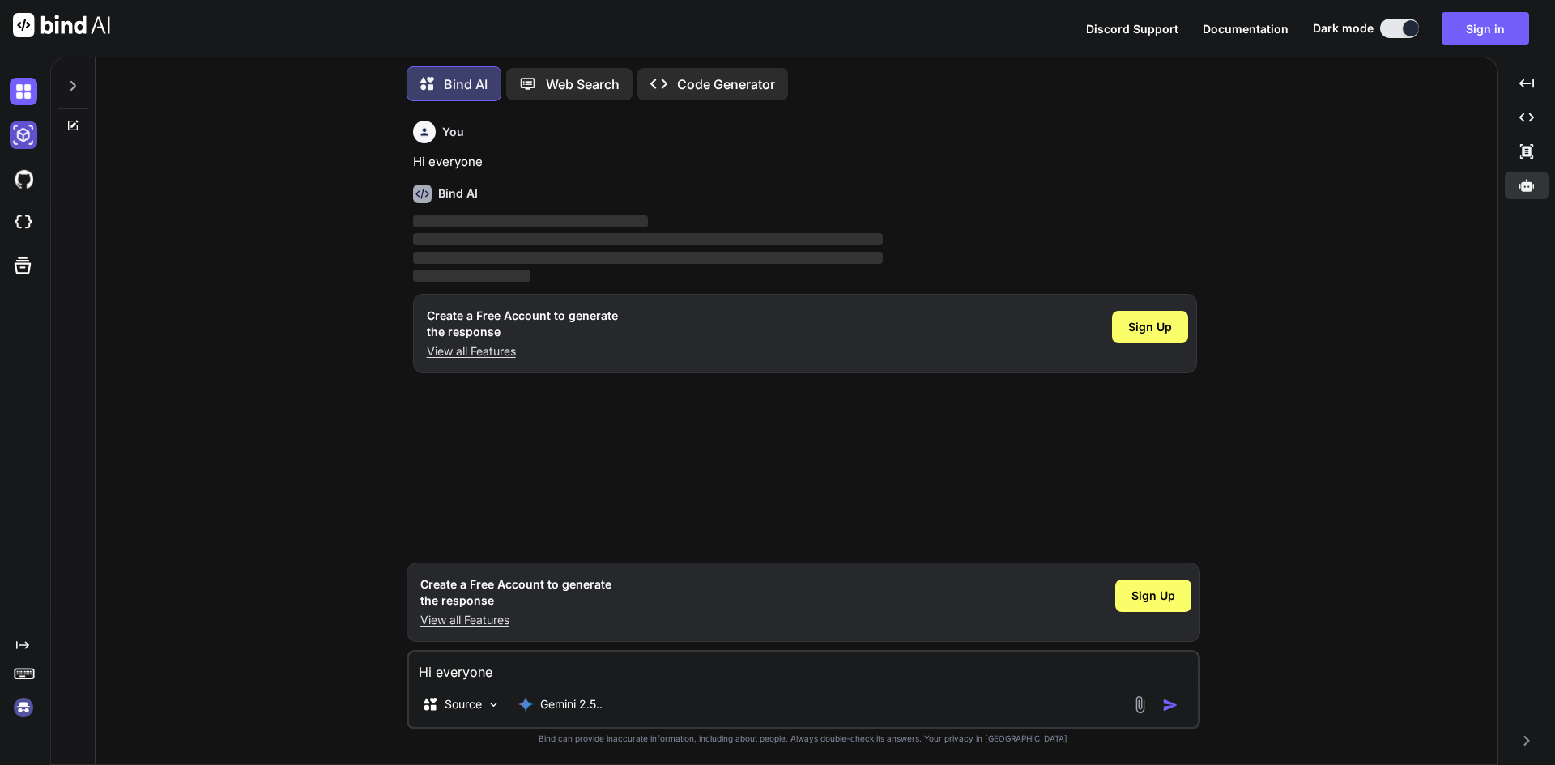
click at [32, 139] on img at bounding box center [24, 135] width 28 height 28
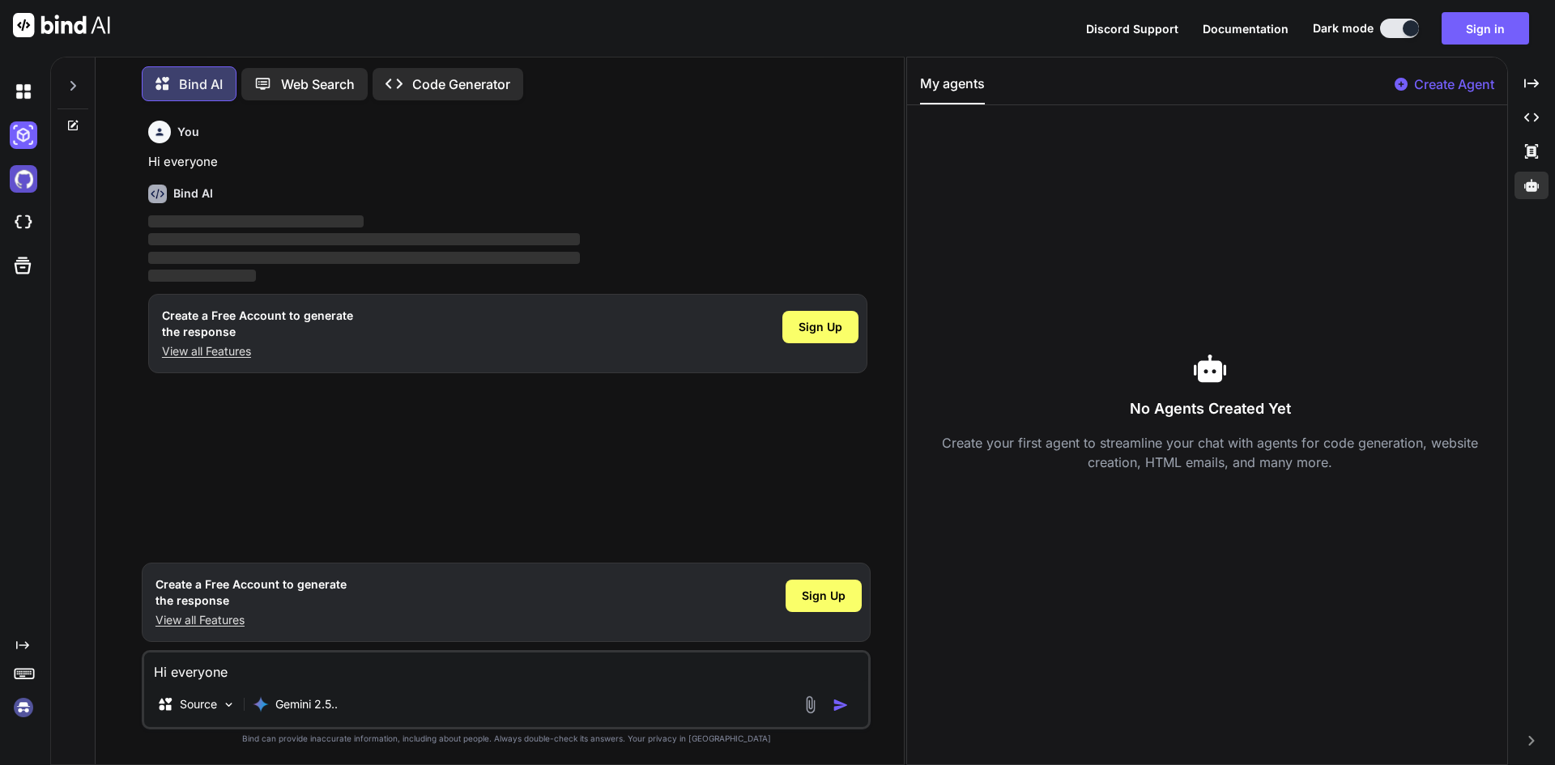
click at [28, 185] on img at bounding box center [24, 179] width 28 height 28
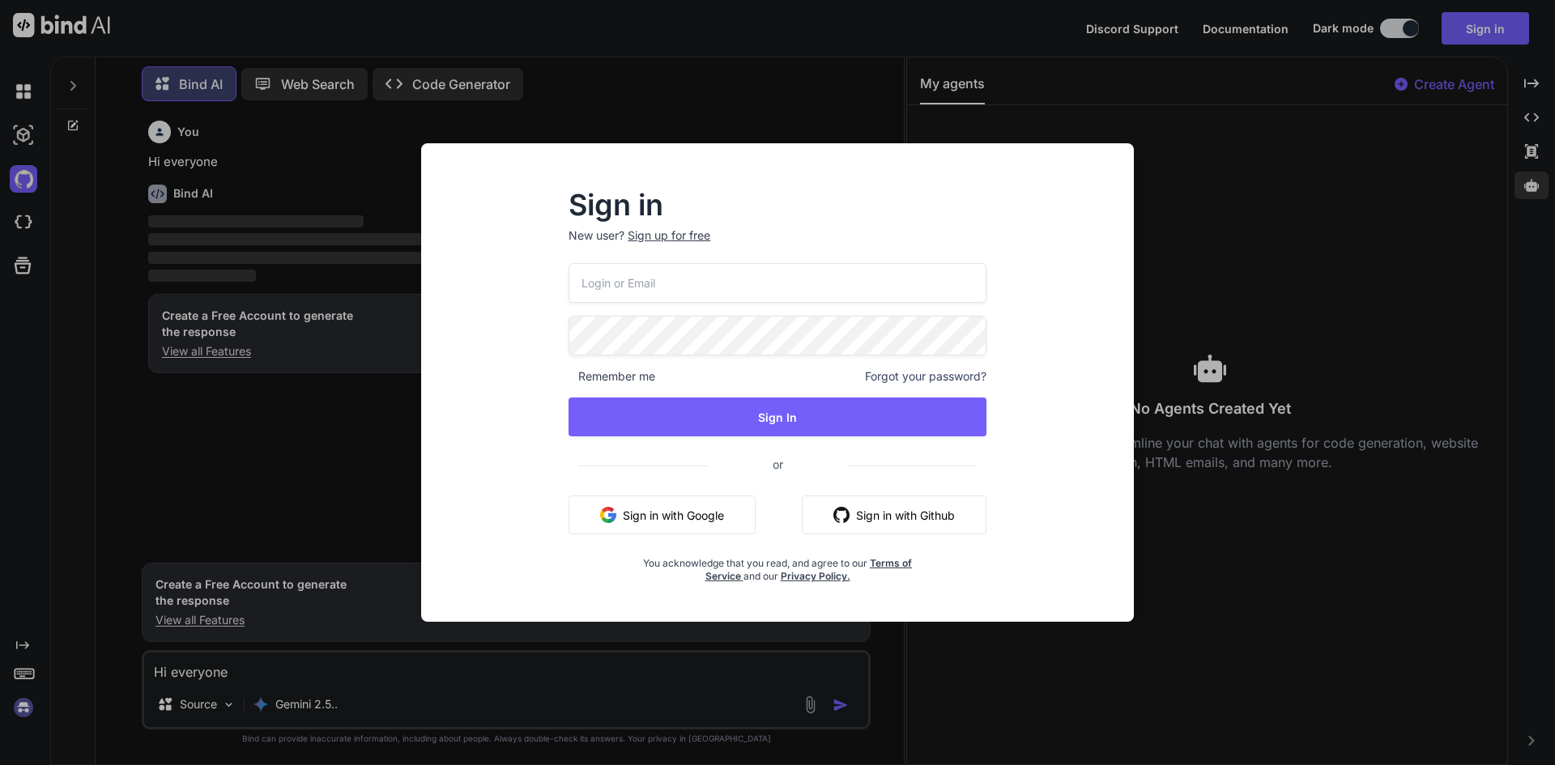
click at [23, 230] on div "Sign in New user? Sign up for free Remember me Forgot your password? Sign In or…" at bounding box center [777, 382] width 1555 height 765
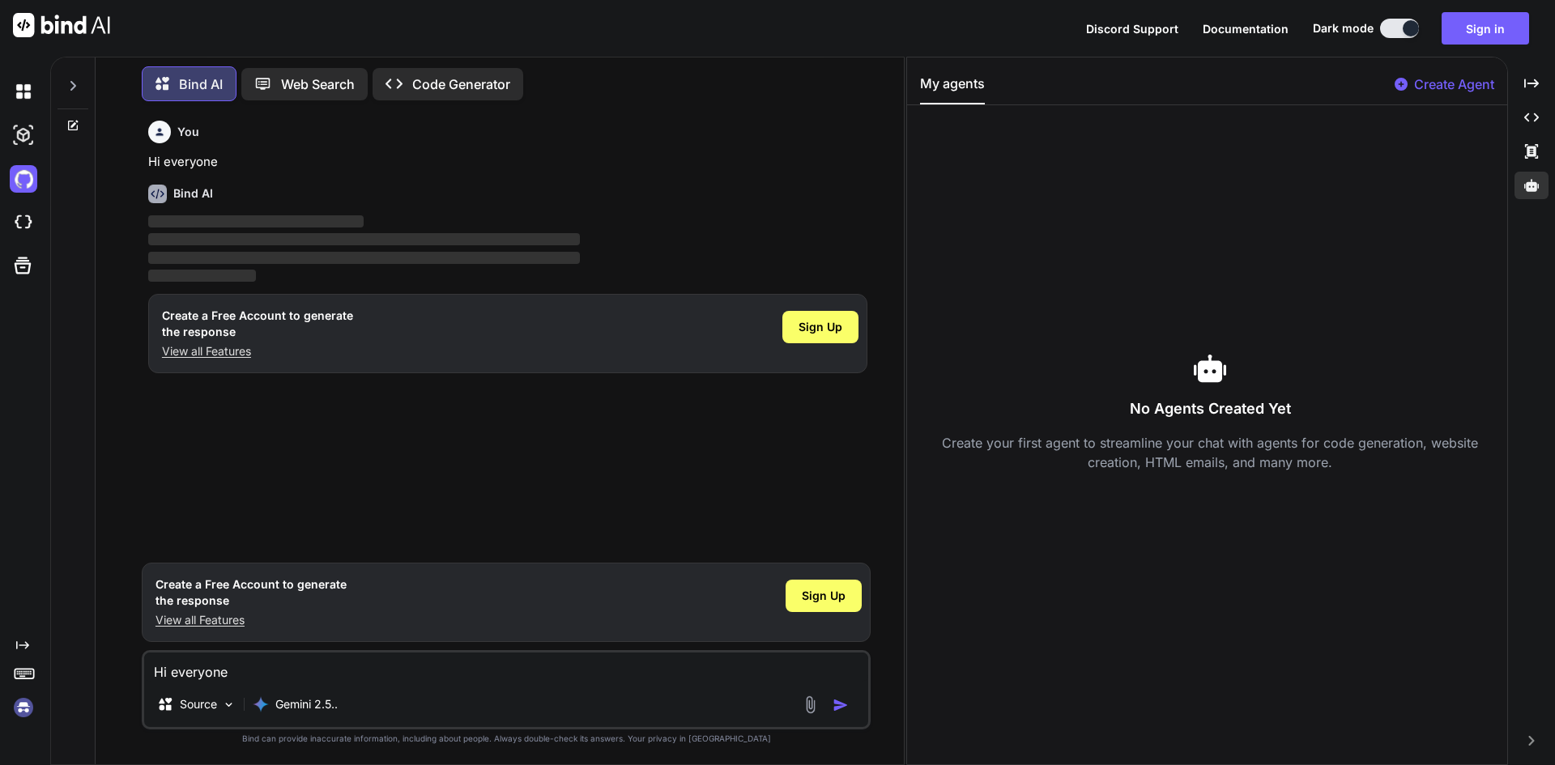
click at [27, 298] on div "Created with Pixso." at bounding box center [22, 396] width 44 height 652
click at [27, 280] on div at bounding box center [27, 266] width 34 height 42
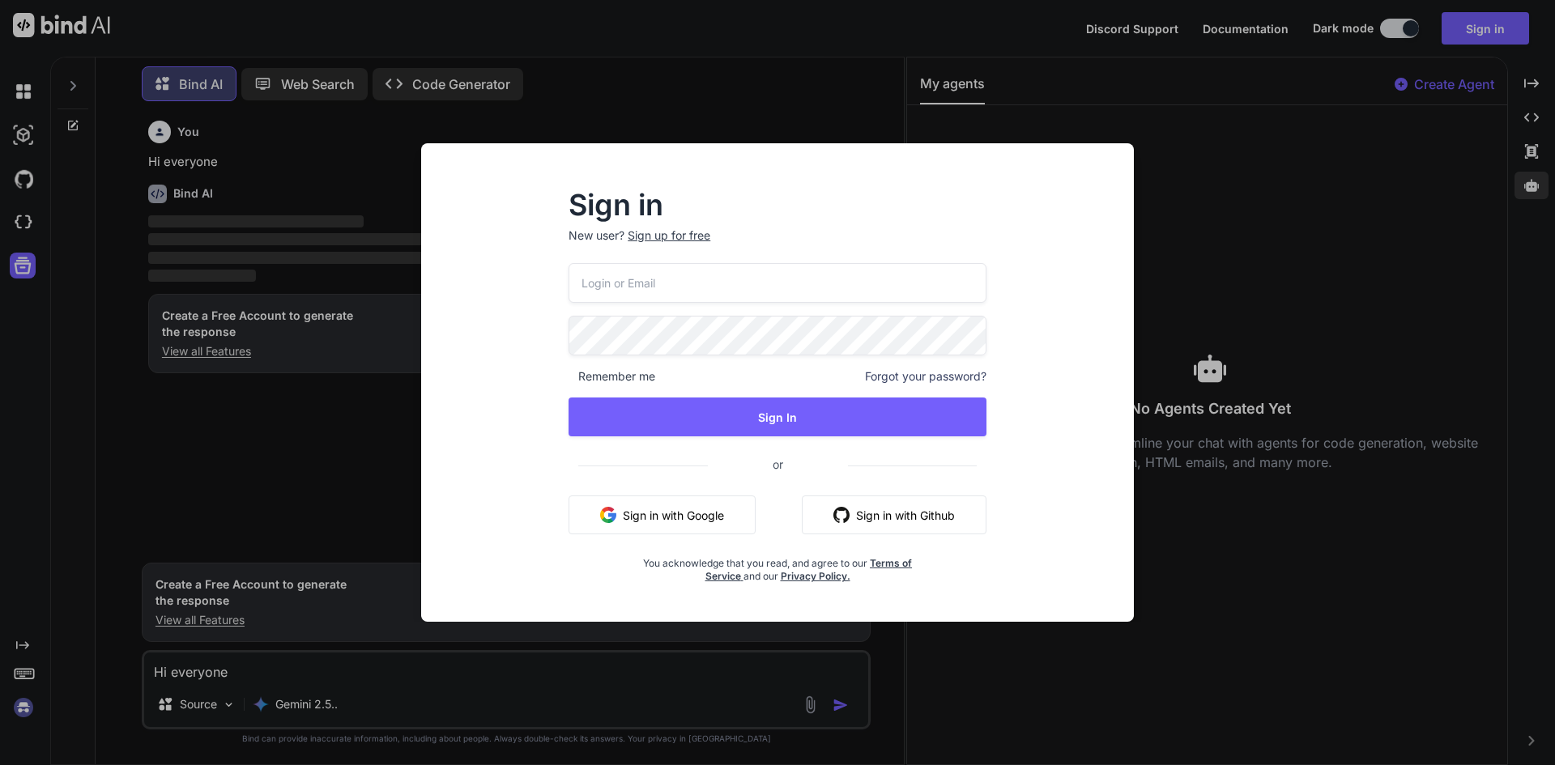
click at [1302, 185] on div "Sign in New user? Sign up for free Remember me Forgot your password? Sign In or…" at bounding box center [777, 382] width 1555 height 765
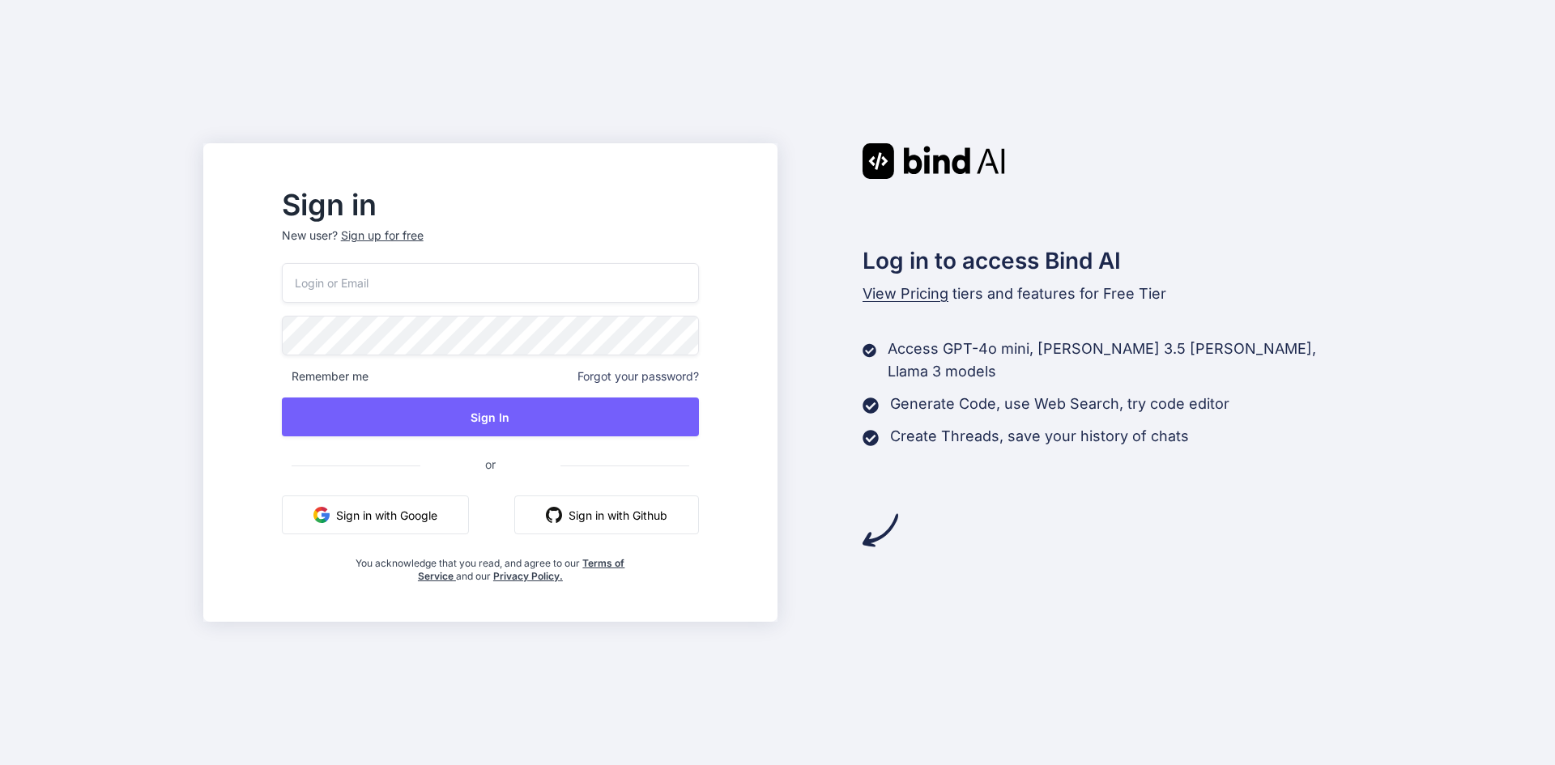
click at [504, 275] on input "email" at bounding box center [490, 283] width 417 height 40
click at [424, 232] on div "Sign up for free" at bounding box center [382, 236] width 83 height 16
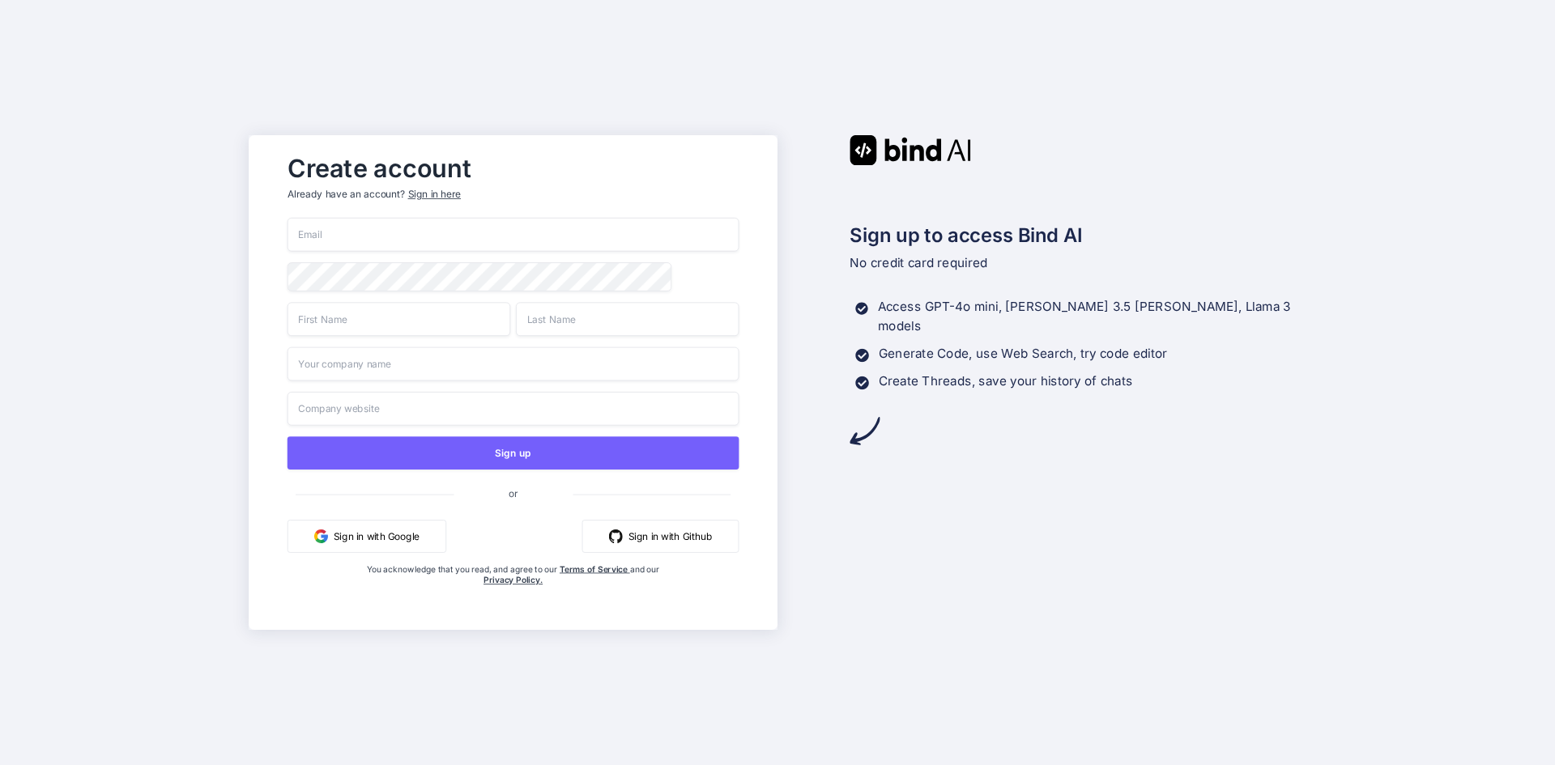
click at [432, 228] on input "email" at bounding box center [513, 235] width 452 height 34
click at [380, 232] on input "email" at bounding box center [513, 235] width 452 height 34
type input "u"
type input "[EMAIL_ADDRESS][DOMAIN_NAME]"
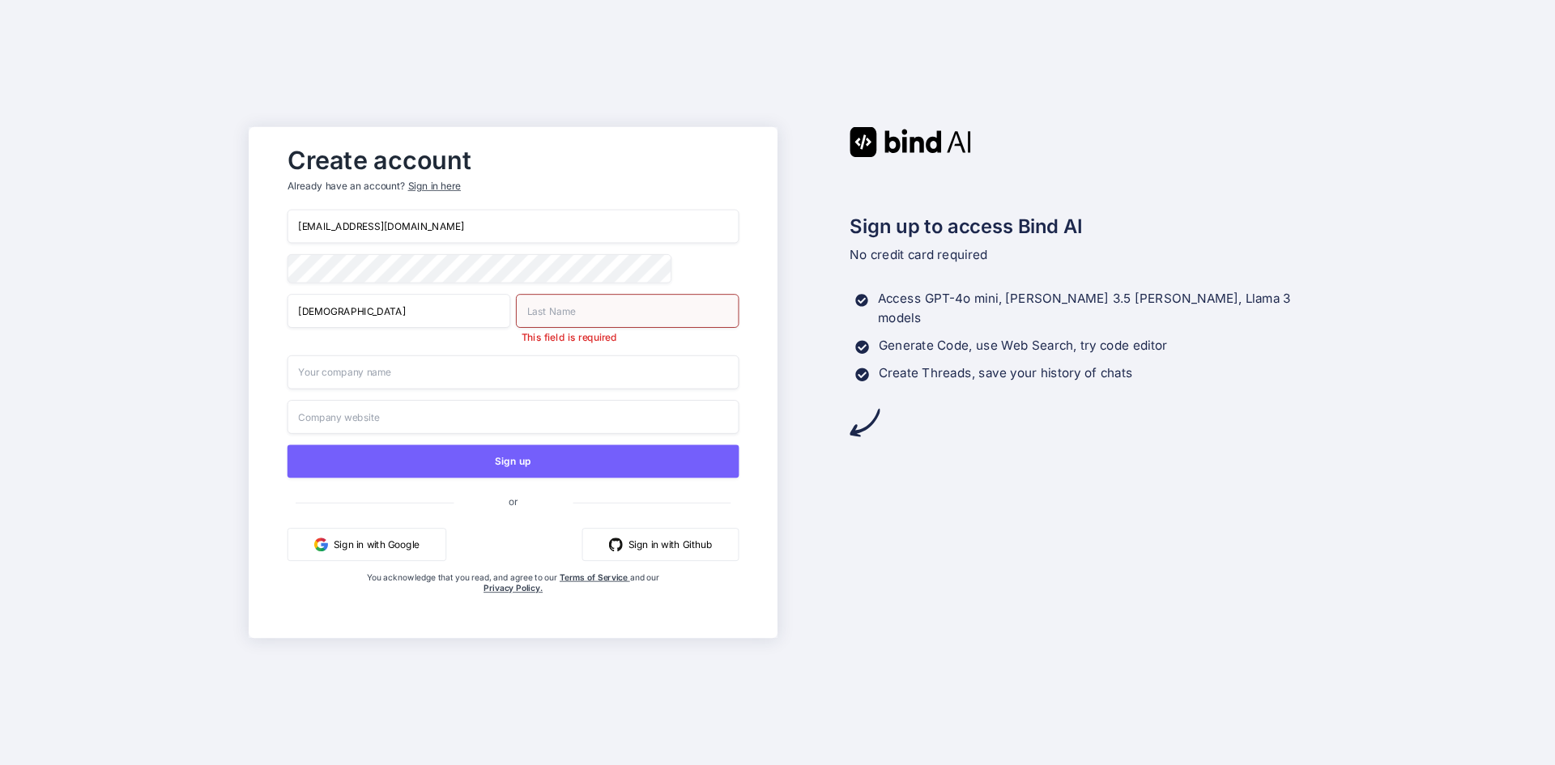
drag, startPoint x: 306, startPoint y: 322, endPoint x: 251, endPoint y: 317, distance: 55.4
click at [251, 317] on div "Create account Already have an account? Sign in here idrees.mehsud123@gmail.com…" at bounding box center [513, 382] width 529 height 511
click at [442, 314] on input "Muhammad" at bounding box center [398, 311] width 223 height 34
type input "Muhammad Idrees"
type input "khan"
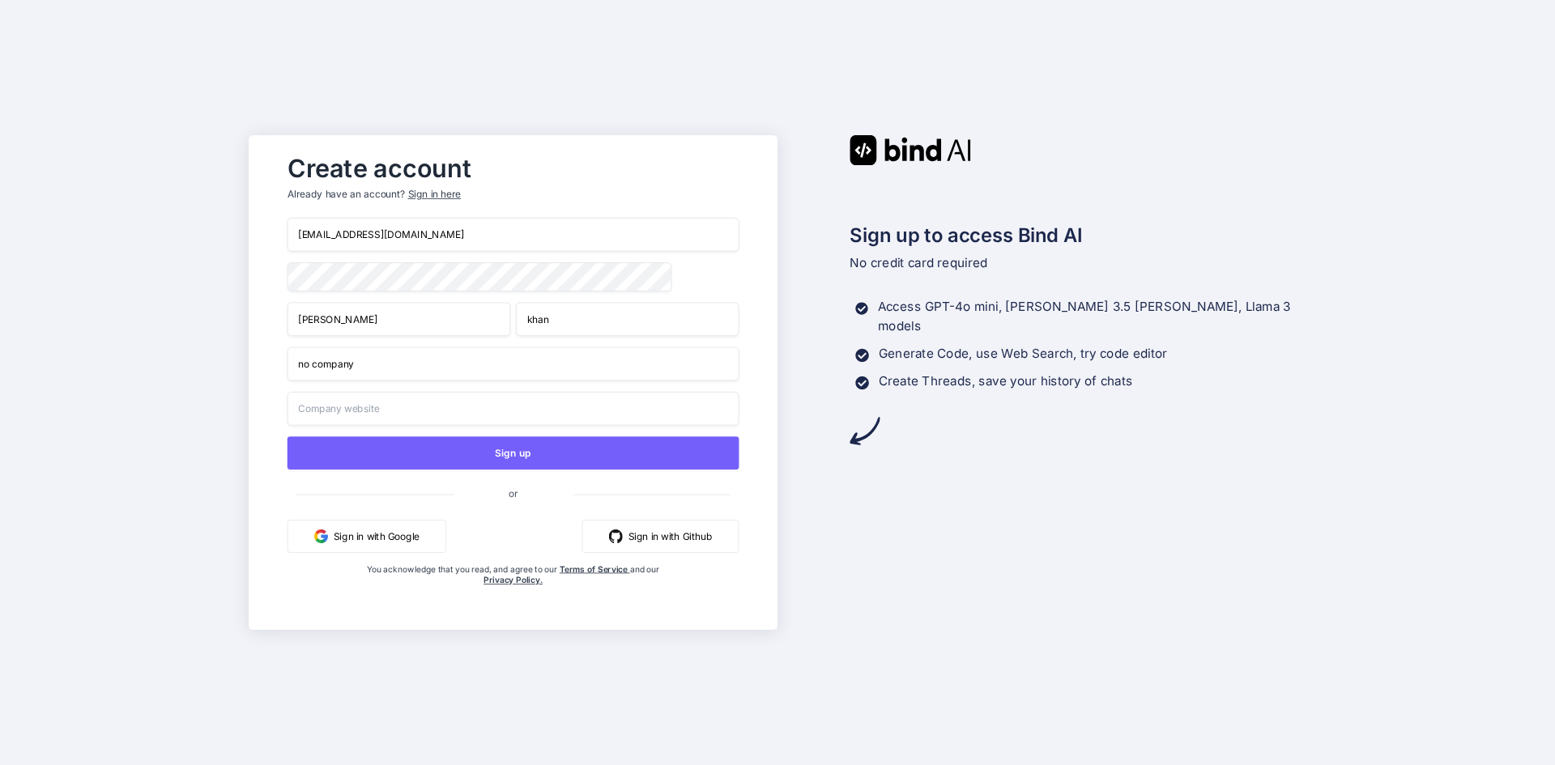
type input "no company"
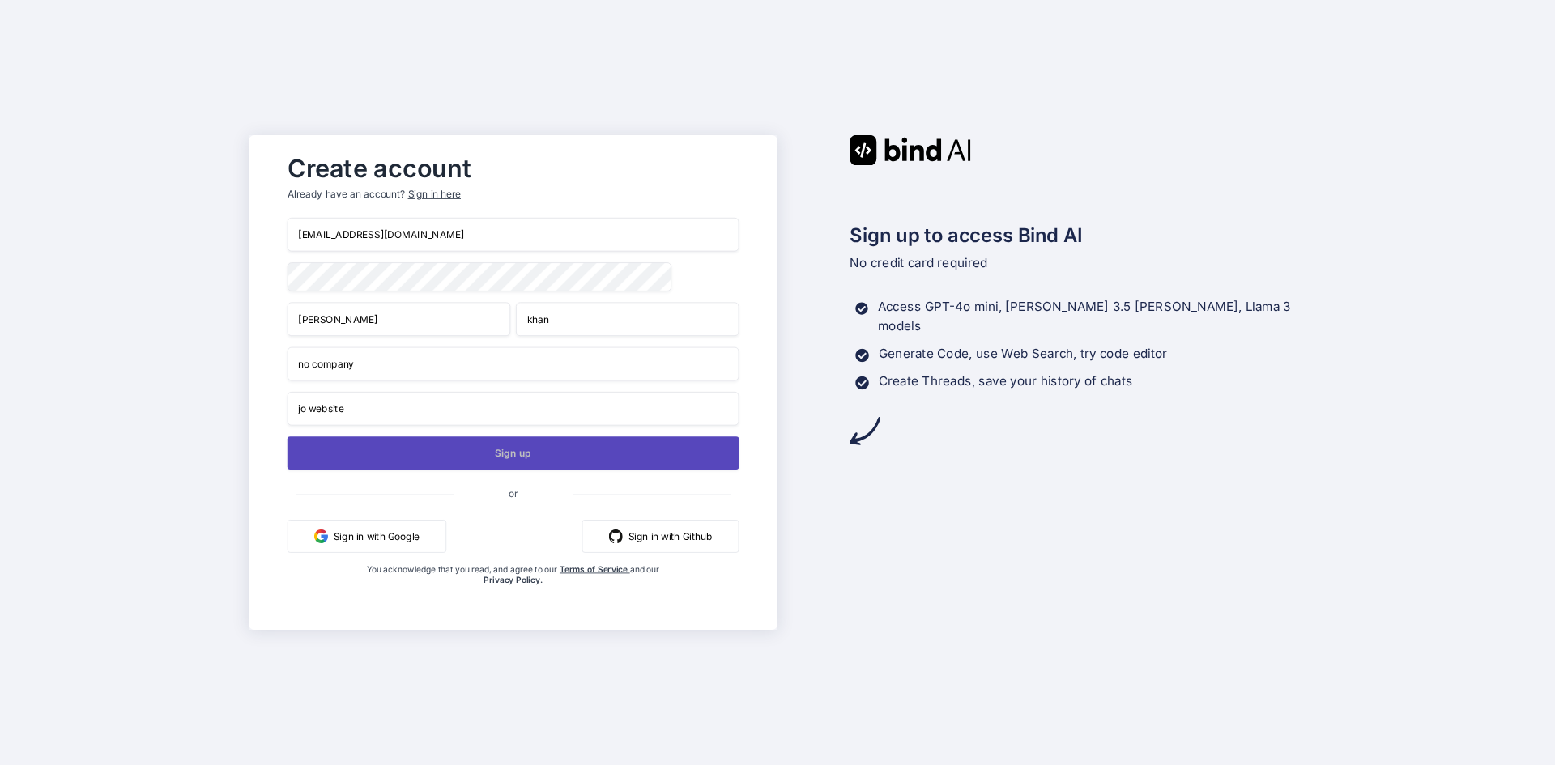
type input "jo website"
click at [528, 450] on button "Sign up" at bounding box center [513, 453] width 452 height 33
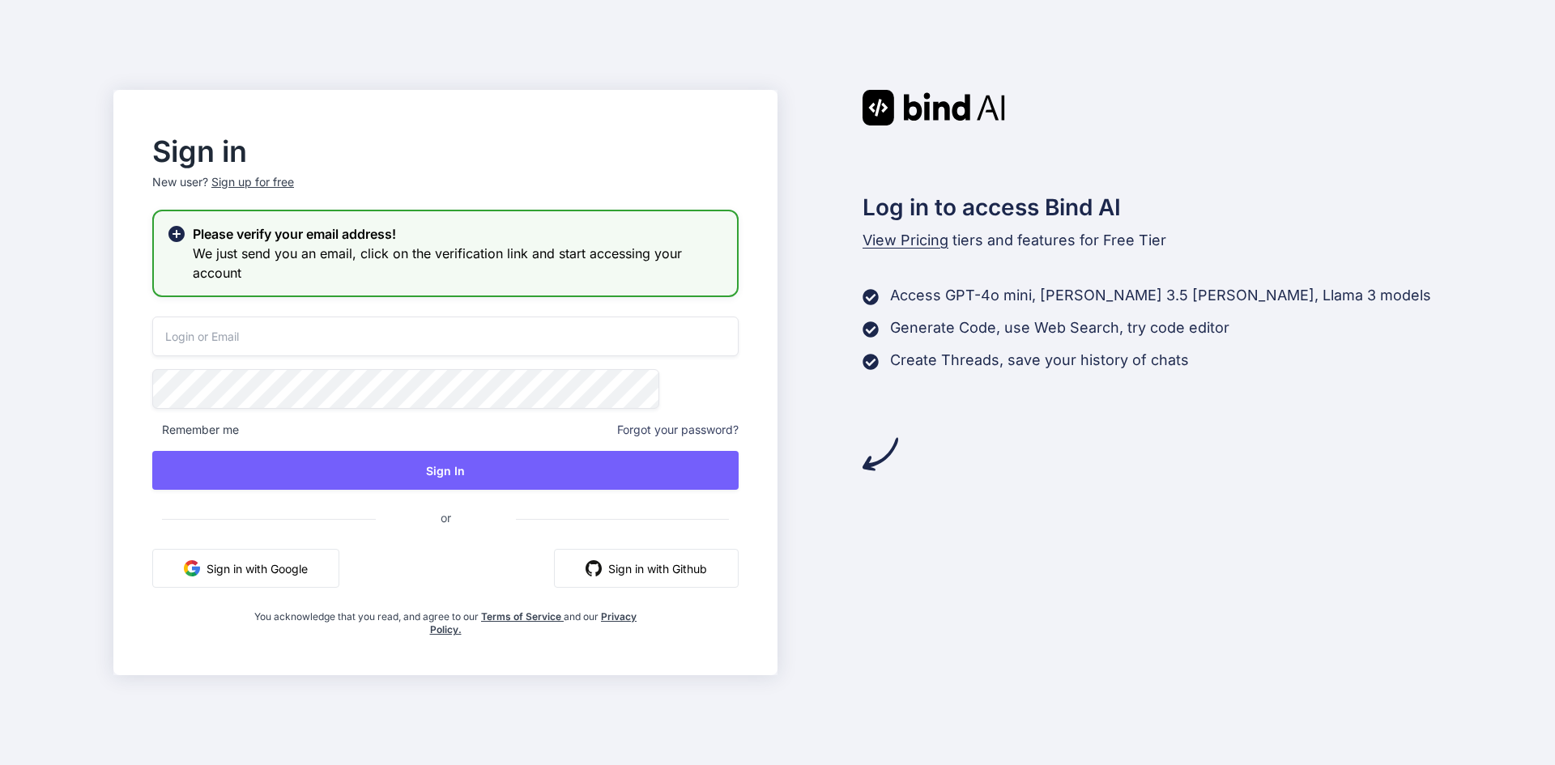
type input "[EMAIL_ADDRESS][DOMAIN_NAME]"
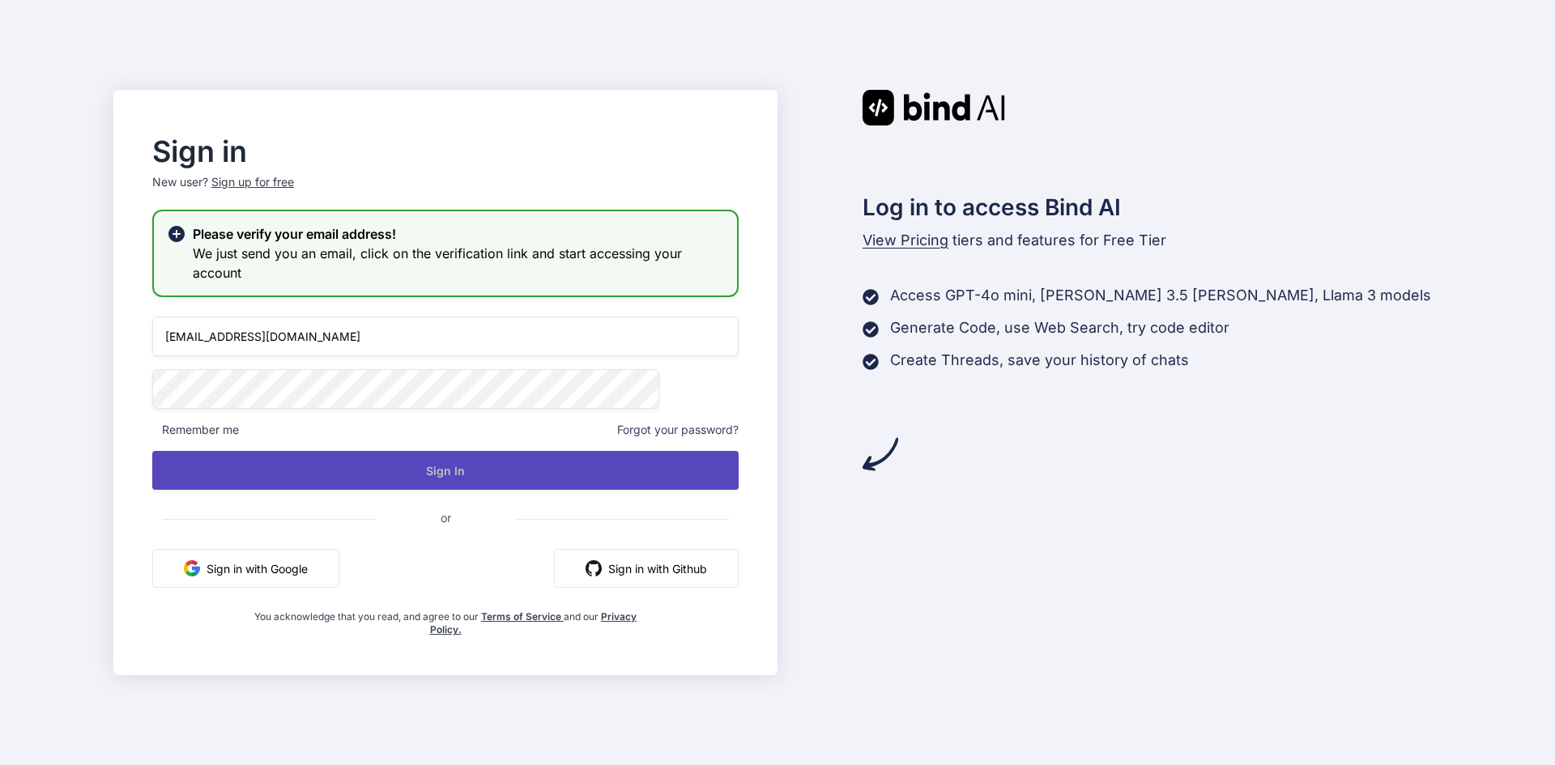
click at [505, 472] on button "Sign In" at bounding box center [445, 470] width 586 height 39
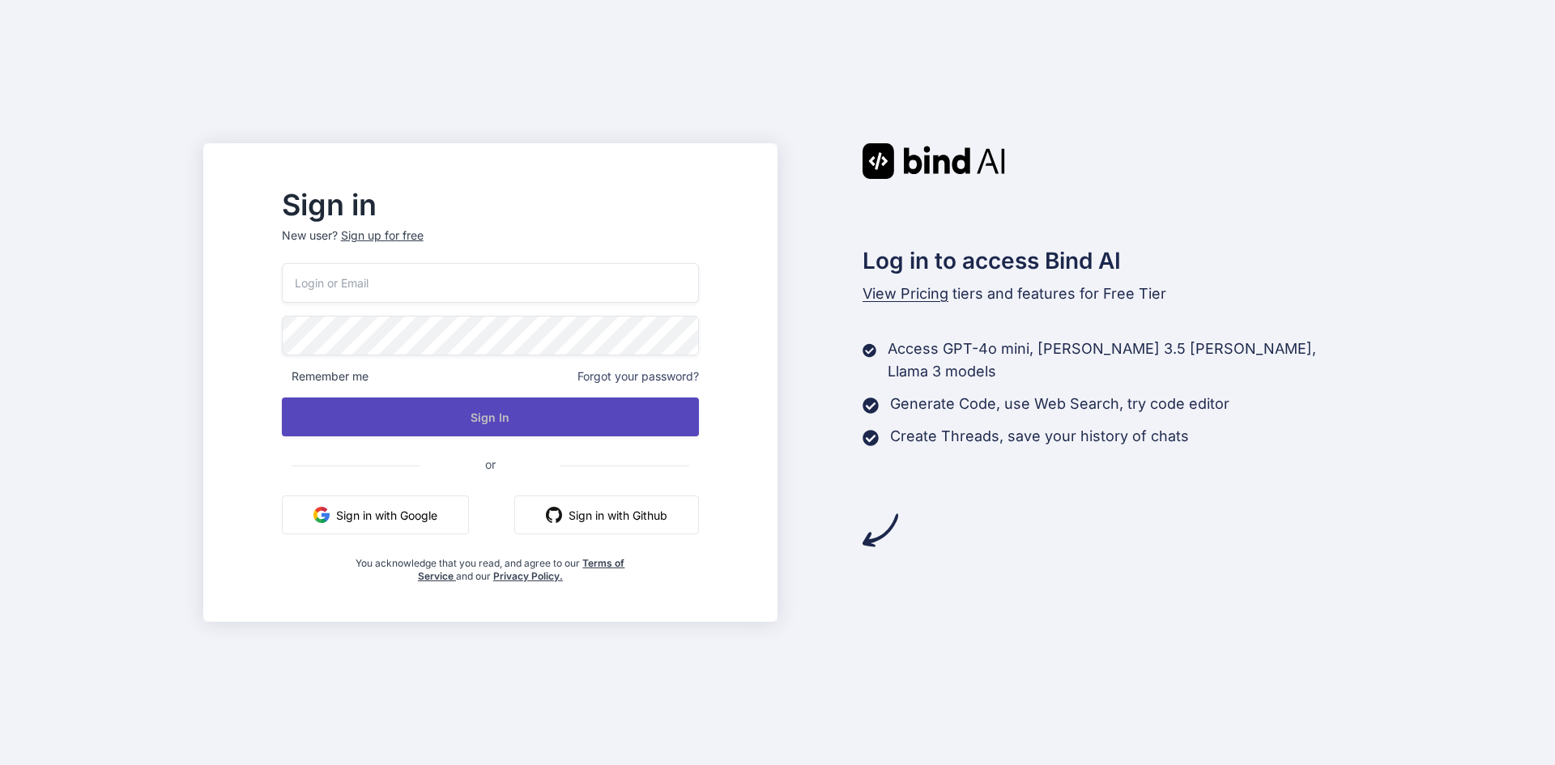
type input "[EMAIL_ADDRESS][DOMAIN_NAME]"
click at [552, 403] on button "Sign In" at bounding box center [490, 417] width 417 height 39
click at [513, 426] on button "Sign In" at bounding box center [490, 417] width 417 height 39
